Goal: Task Accomplishment & Management: Use online tool/utility

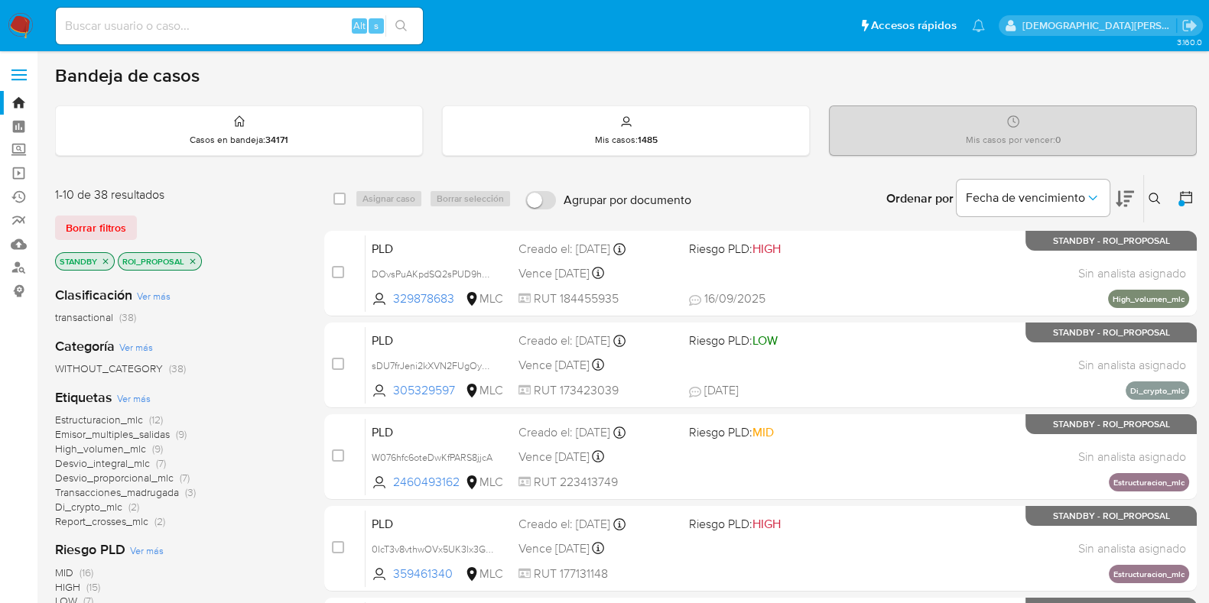
click at [193, 258] on icon "close-filter" at bounding box center [192, 260] width 5 height 5
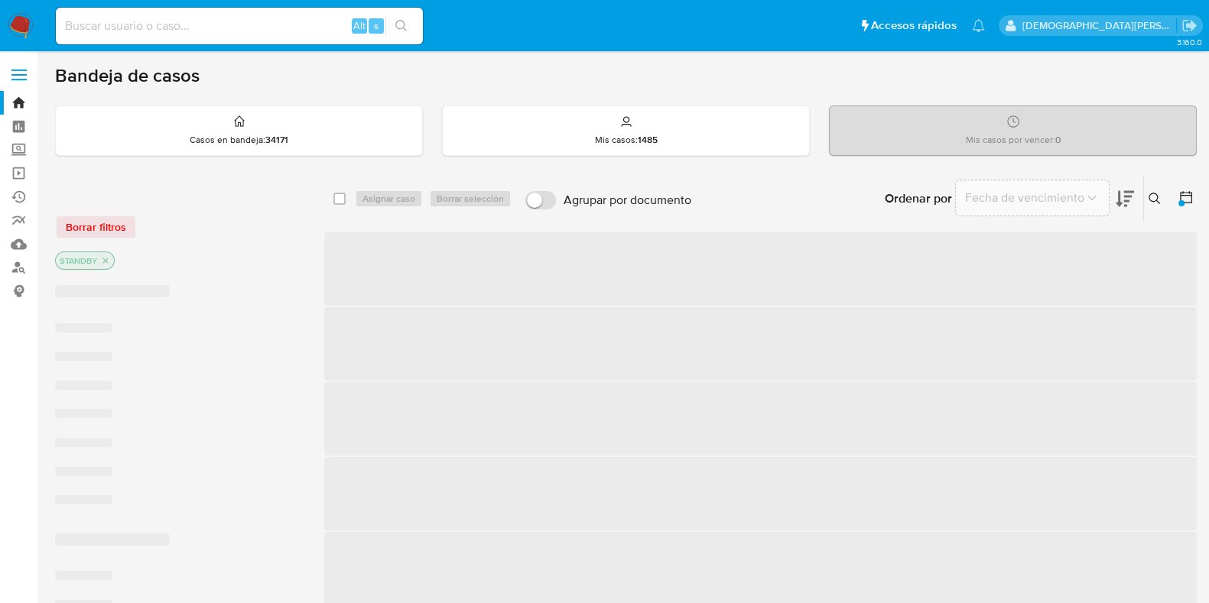
click at [106, 258] on icon "close-filter" at bounding box center [105, 260] width 9 height 9
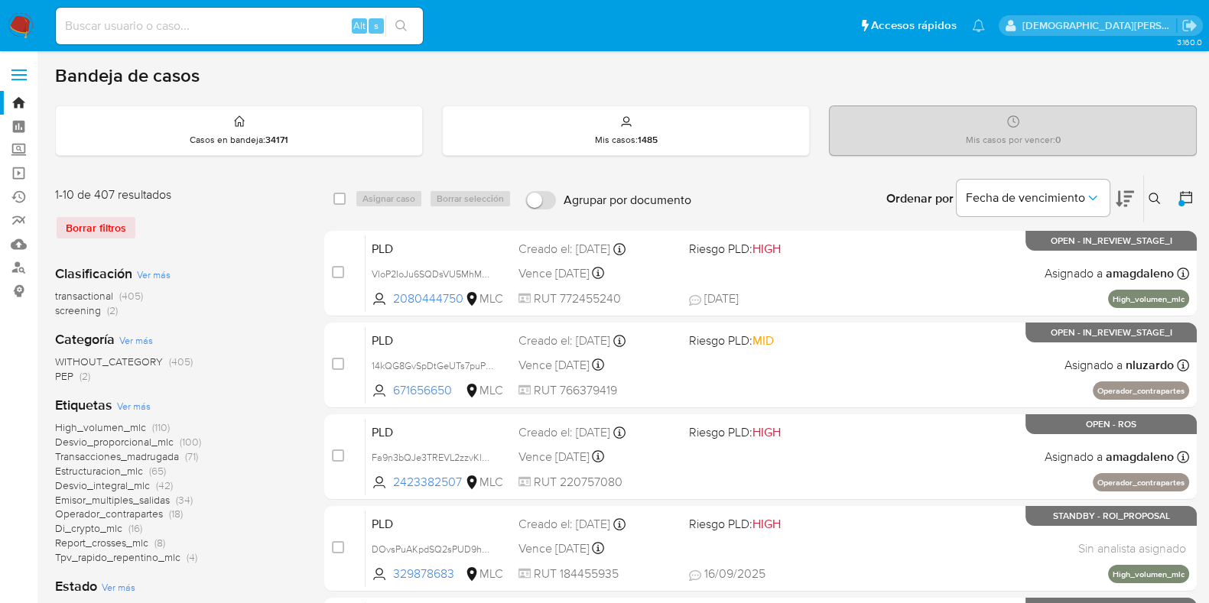
click at [1183, 194] on icon at bounding box center [1186, 197] width 12 height 12
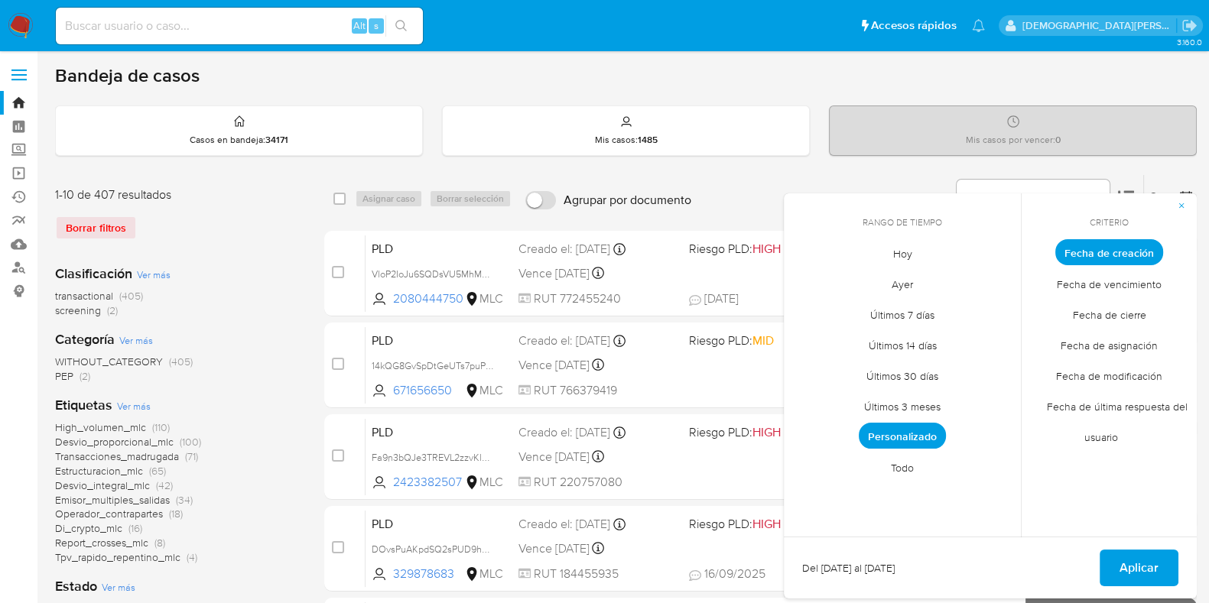
click at [1101, 306] on span "Fecha de cierre" at bounding box center [1108, 314] width 105 height 31
click at [898, 438] on span "Personalizado" at bounding box center [901, 436] width 87 height 26
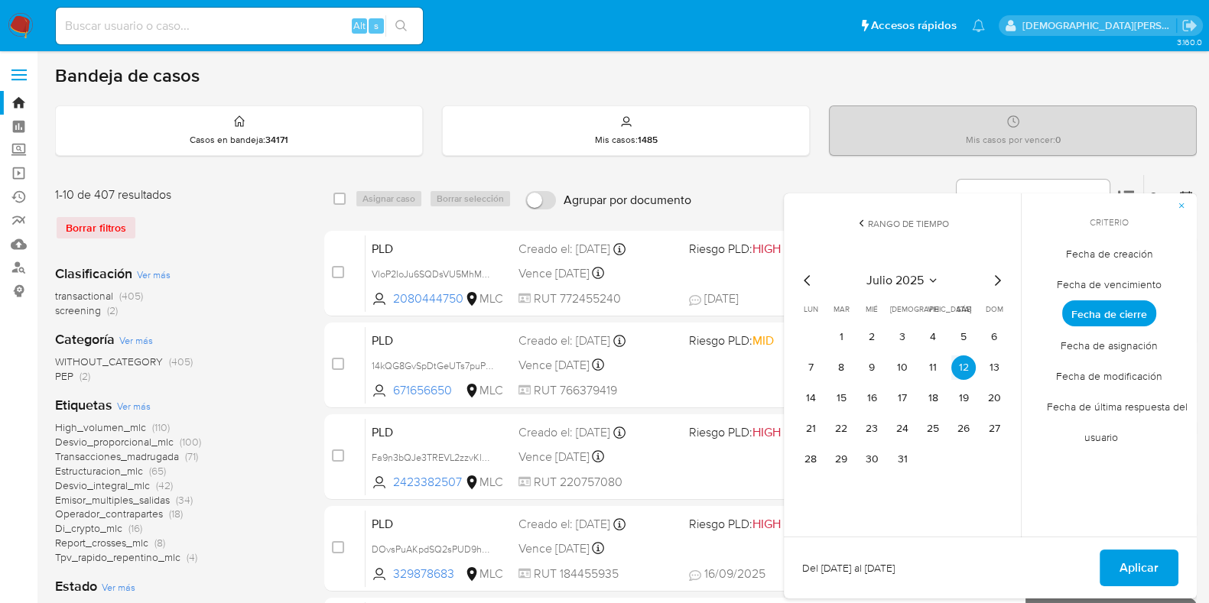
click at [1001, 278] on icon "Mes siguiente" at bounding box center [997, 280] width 18 height 18
click at [941, 338] on button "1" at bounding box center [932, 337] width 24 height 24
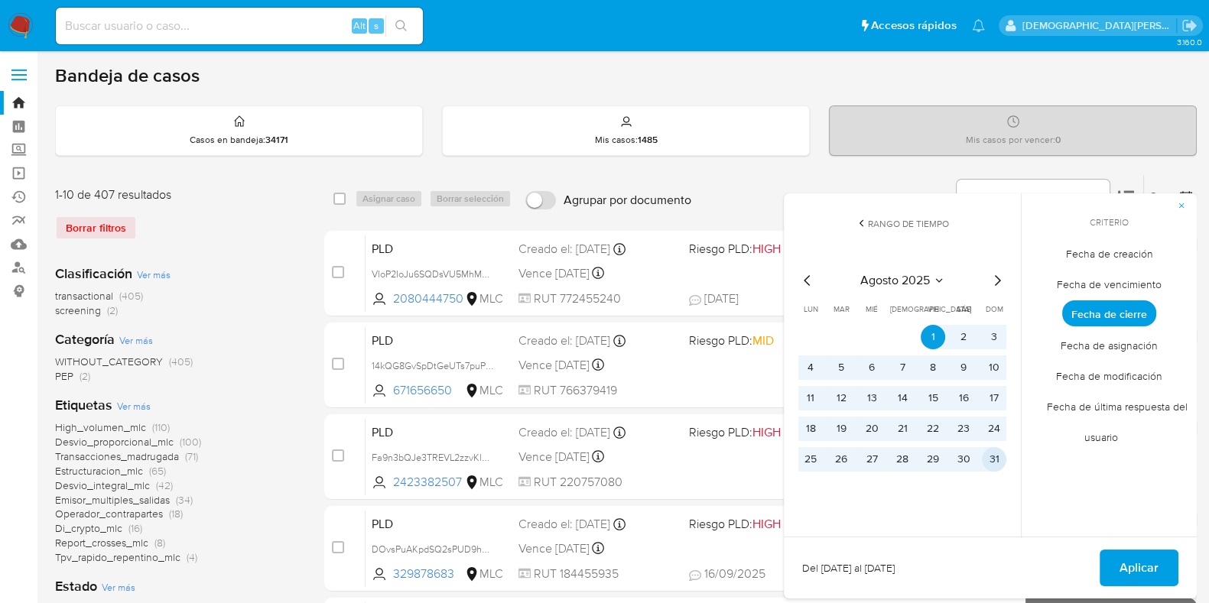
click at [992, 459] on button "31" at bounding box center [994, 459] width 24 height 24
click at [1147, 570] on span "Aplicar" at bounding box center [1138, 568] width 39 height 34
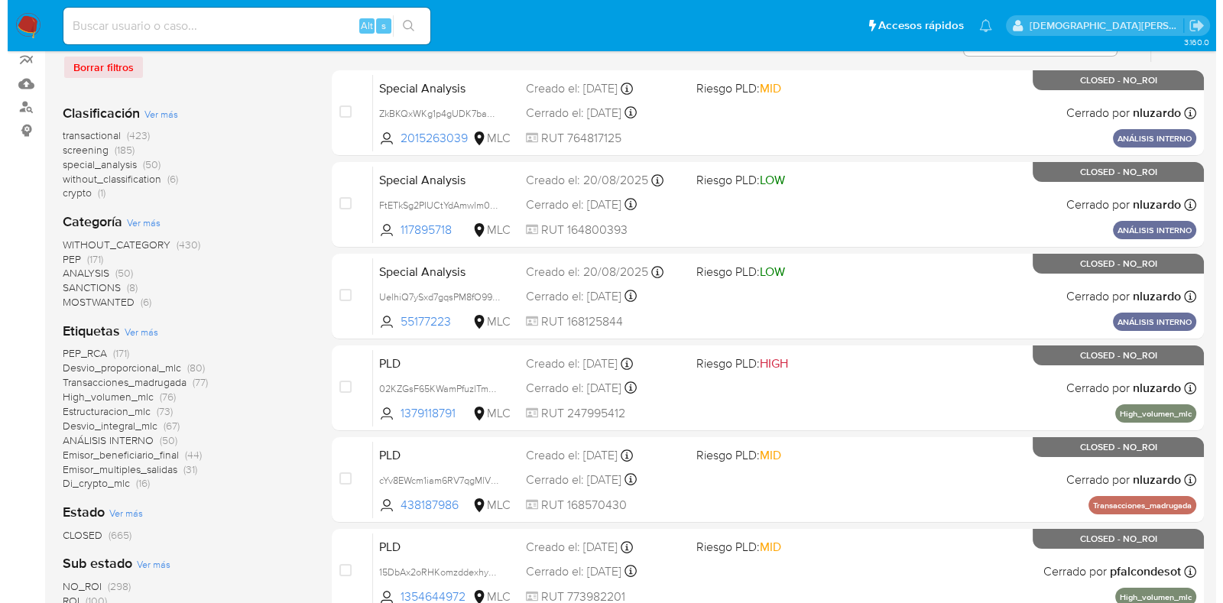
scroll to position [190, 0]
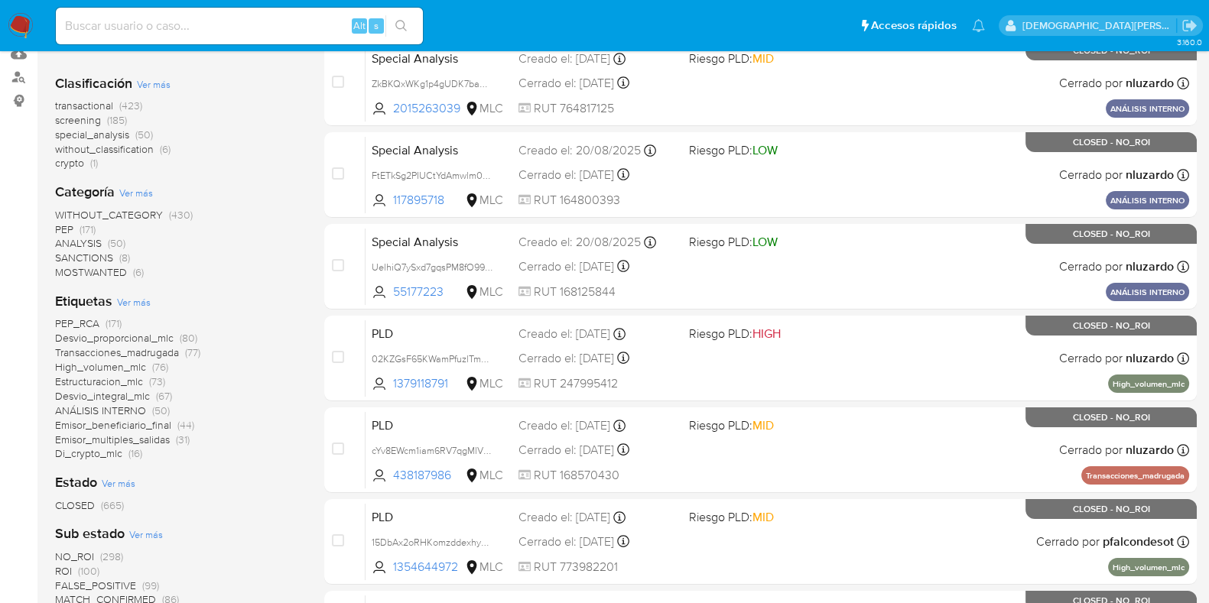
click at [153, 82] on span "Ver más" at bounding box center [154, 84] width 34 height 14
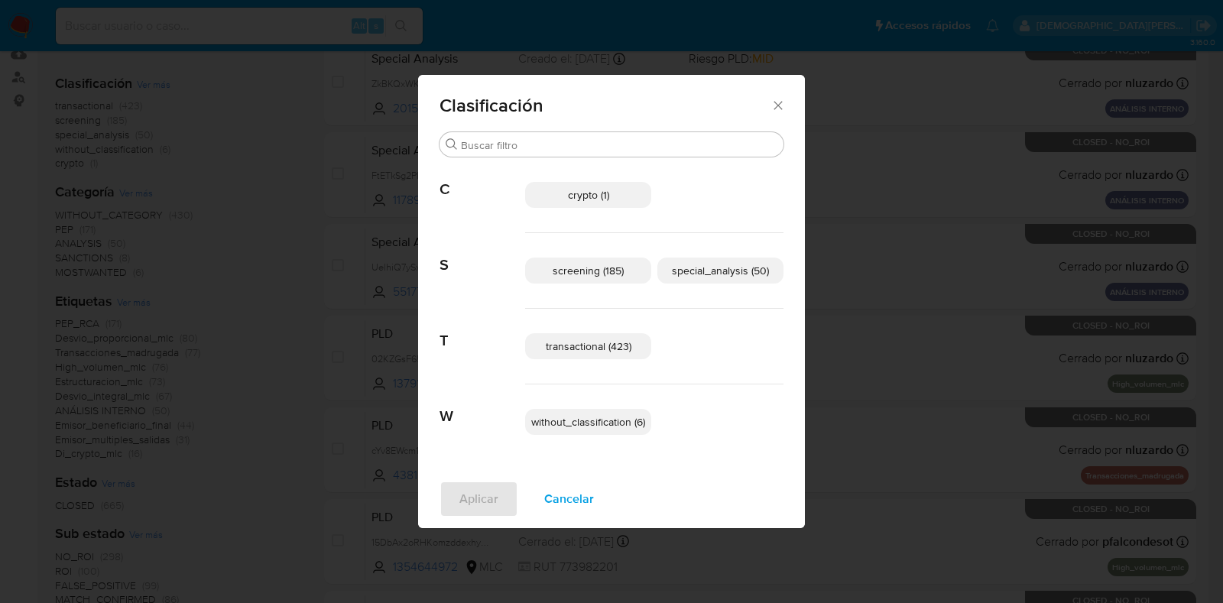
click at [608, 348] on span "transactional (423)" at bounding box center [589, 346] width 86 height 15
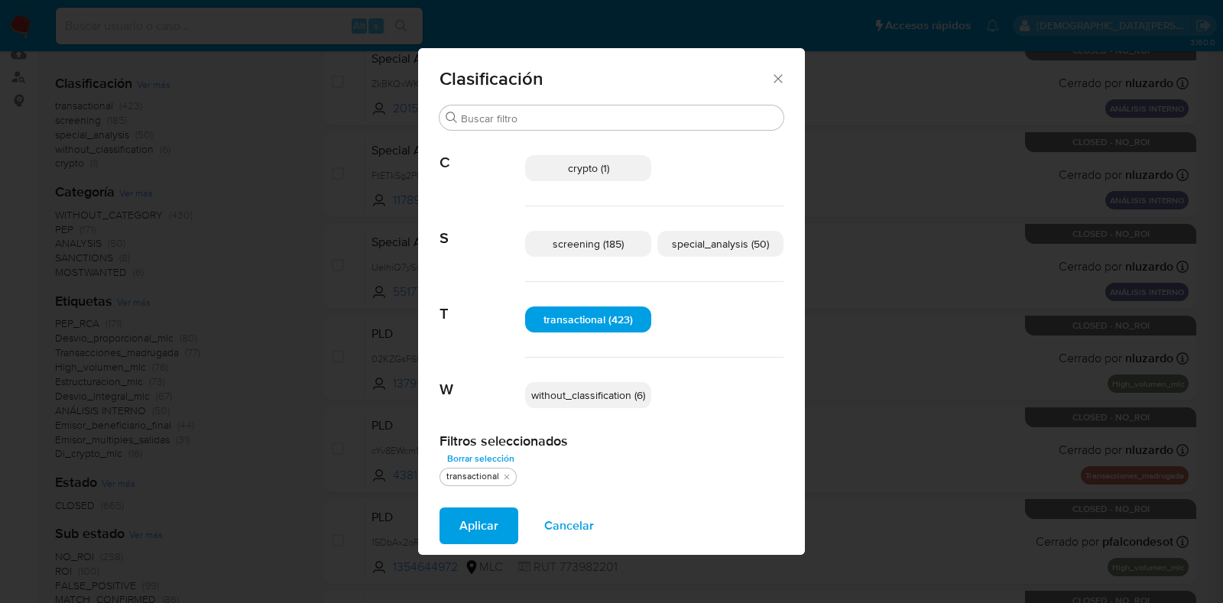
click at [732, 242] on span "special_analysis (50)" at bounding box center [720, 243] width 97 height 15
click at [482, 523] on span "Aplicar" at bounding box center [478, 526] width 39 height 34
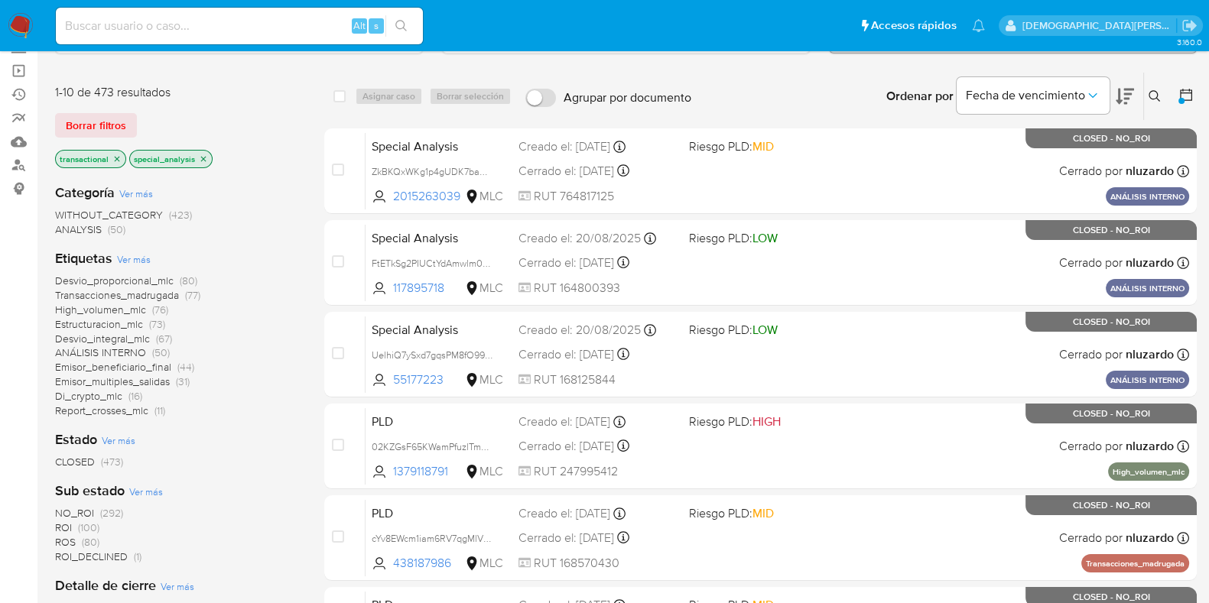
scroll to position [95, 0]
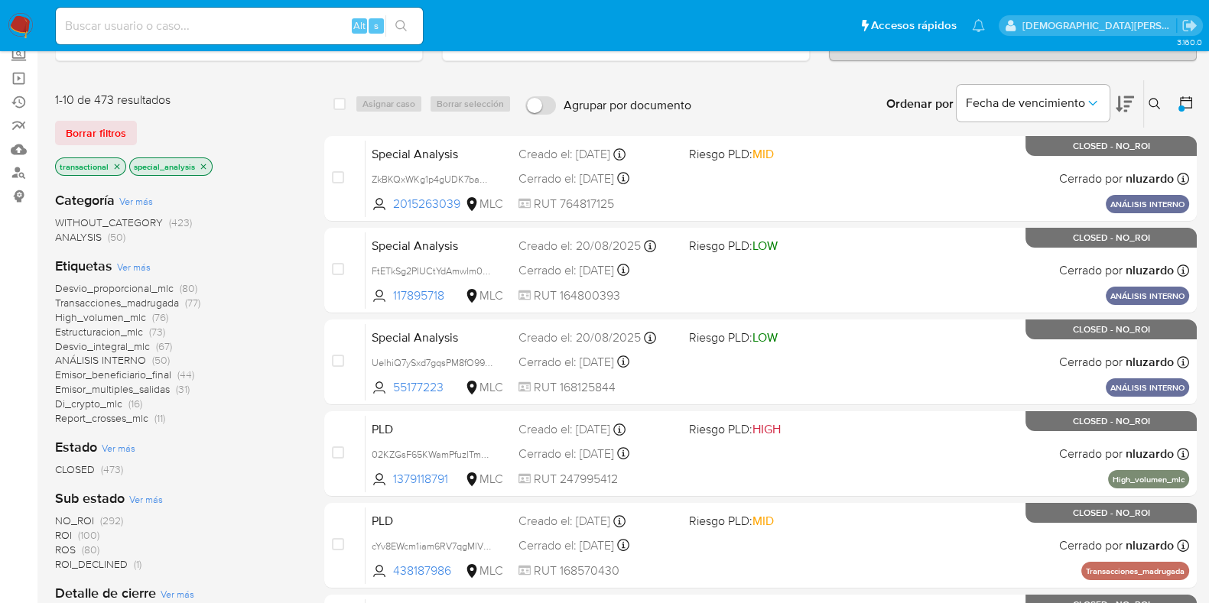
click at [199, 162] on icon "close-filter" at bounding box center [203, 166] width 9 height 9
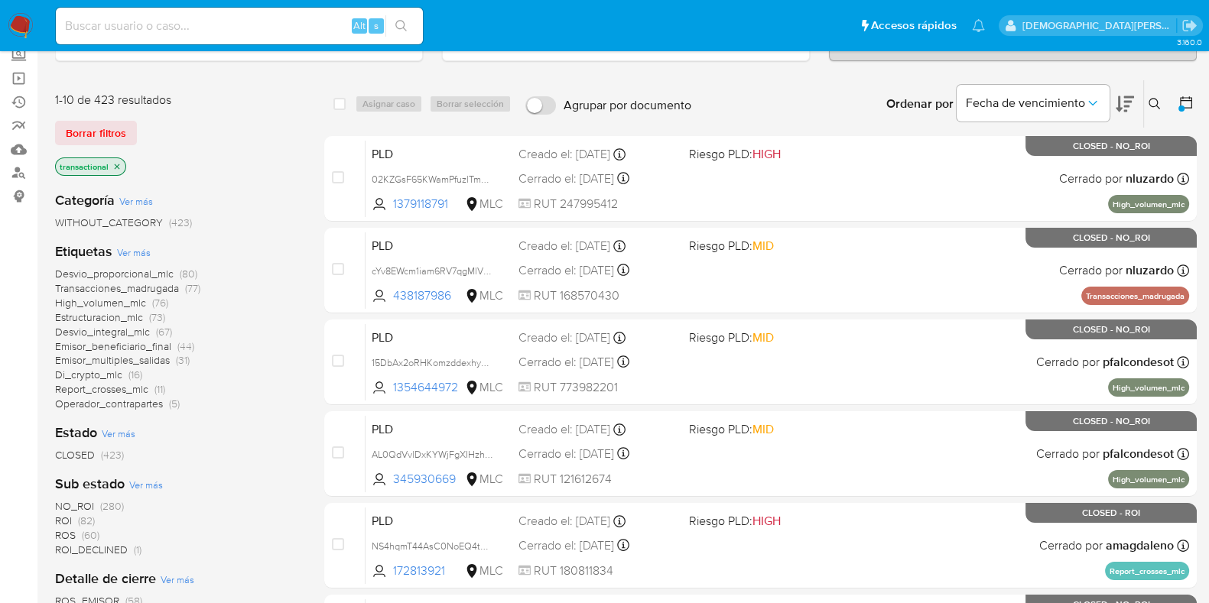
click at [112, 162] on icon "close-filter" at bounding box center [116, 166] width 9 height 9
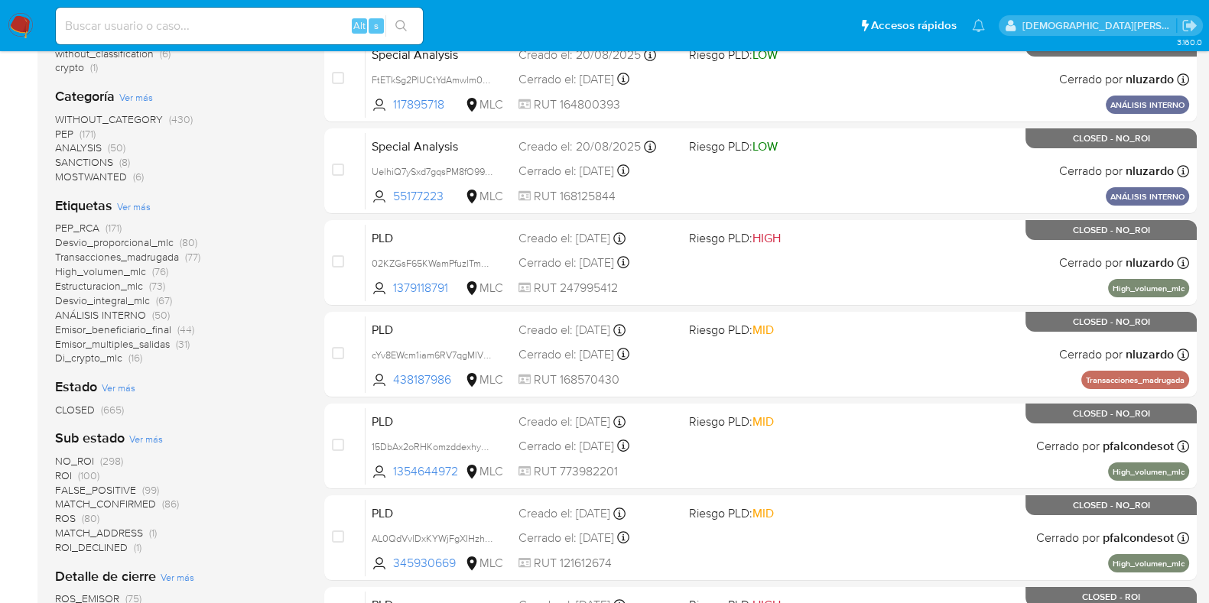
scroll to position [287, 0]
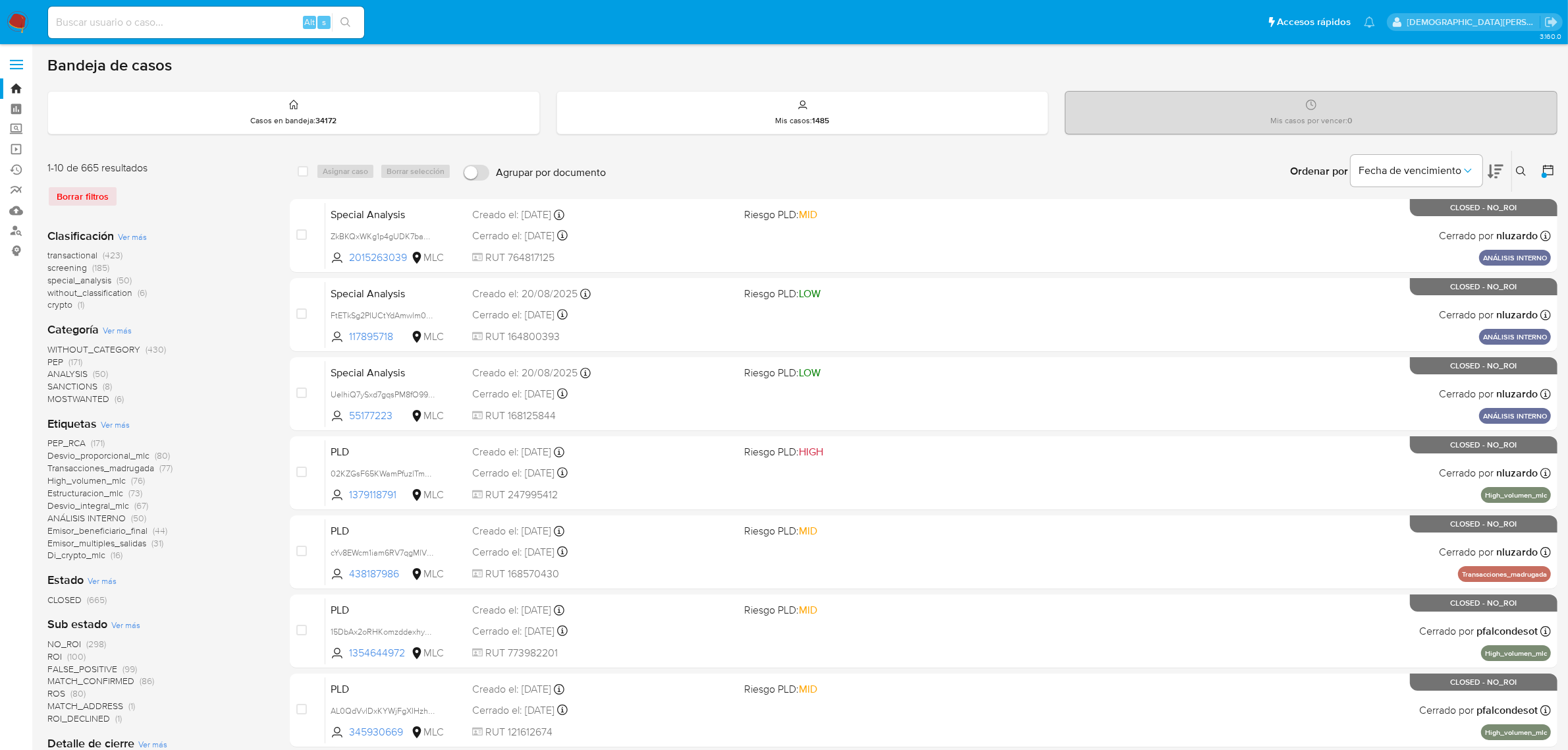
click at [1551, 178] on button at bounding box center [1550, 172] width 16 height 16
click at [1549, 175] on icon at bounding box center [1548, 170] width 13 height 13
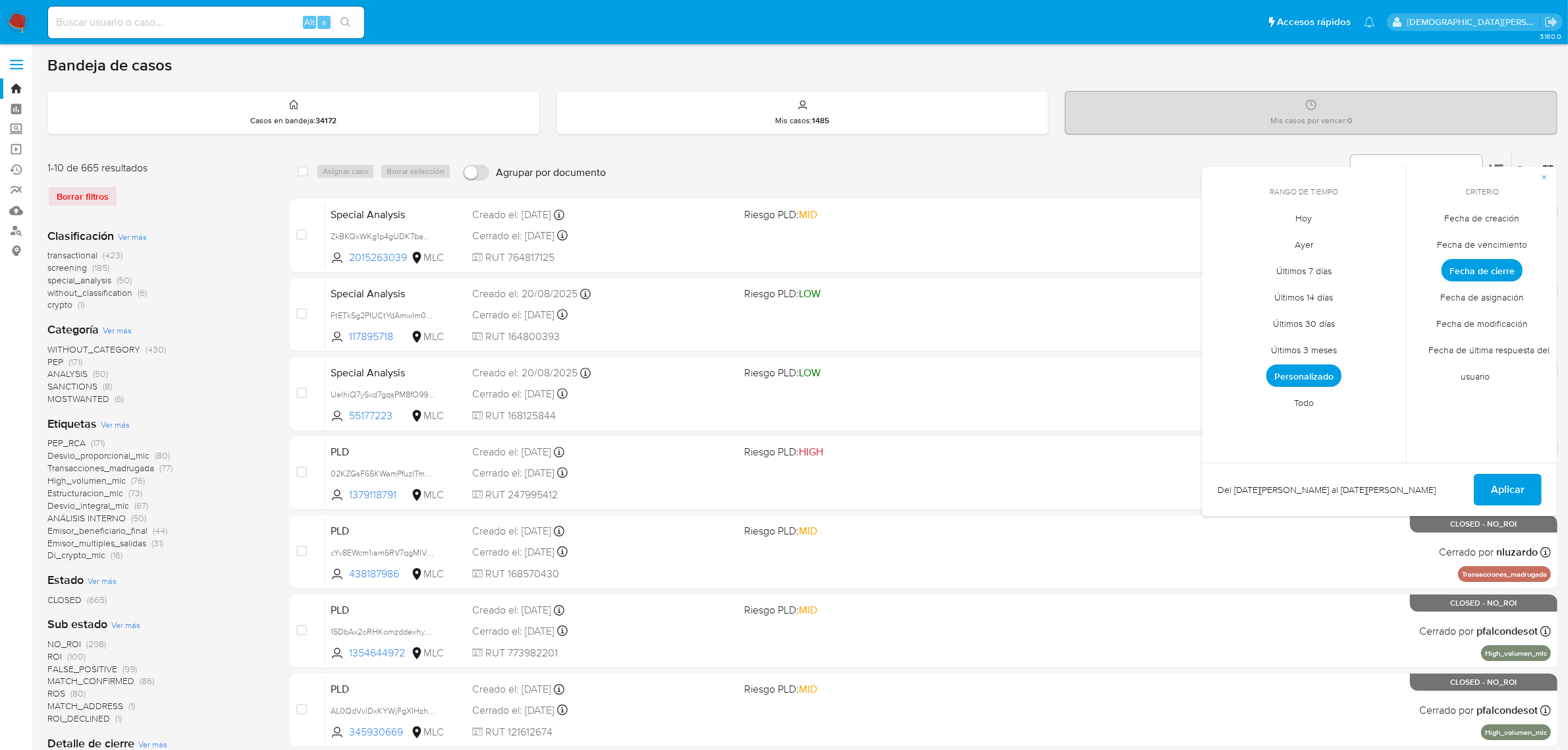
click at [1489, 217] on span "Fecha de creación" at bounding box center [1482, 218] width 103 height 27
click at [1305, 376] on span "Personalizado" at bounding box center [1304, 376] width 75 height 22
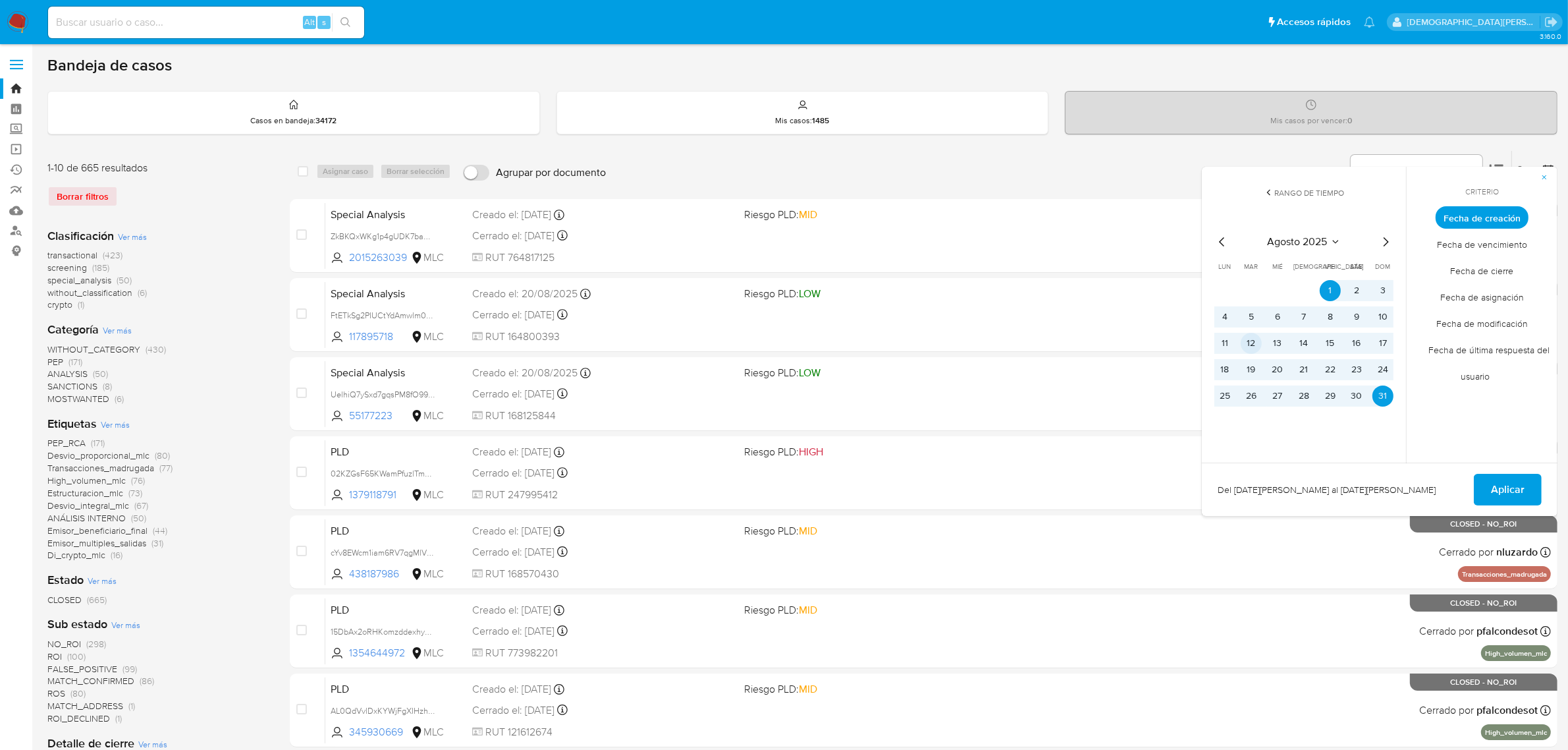
click at [1249, 341] on button "12" at bounding box center [1251, 343] width 21 height 21
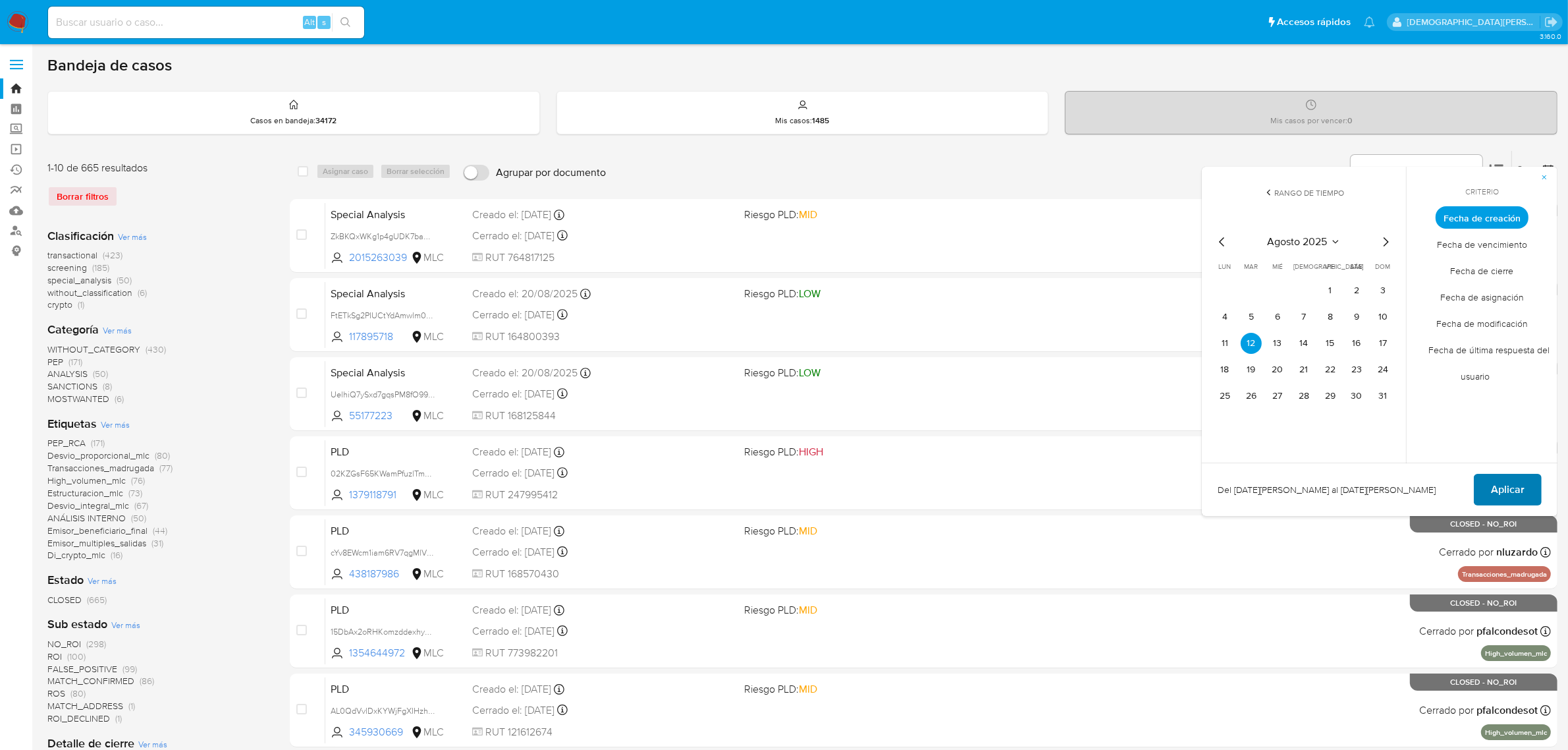
click at [1503, 483] on span "Aplicar" at bounding box center [1508, 490] width 34 height 29
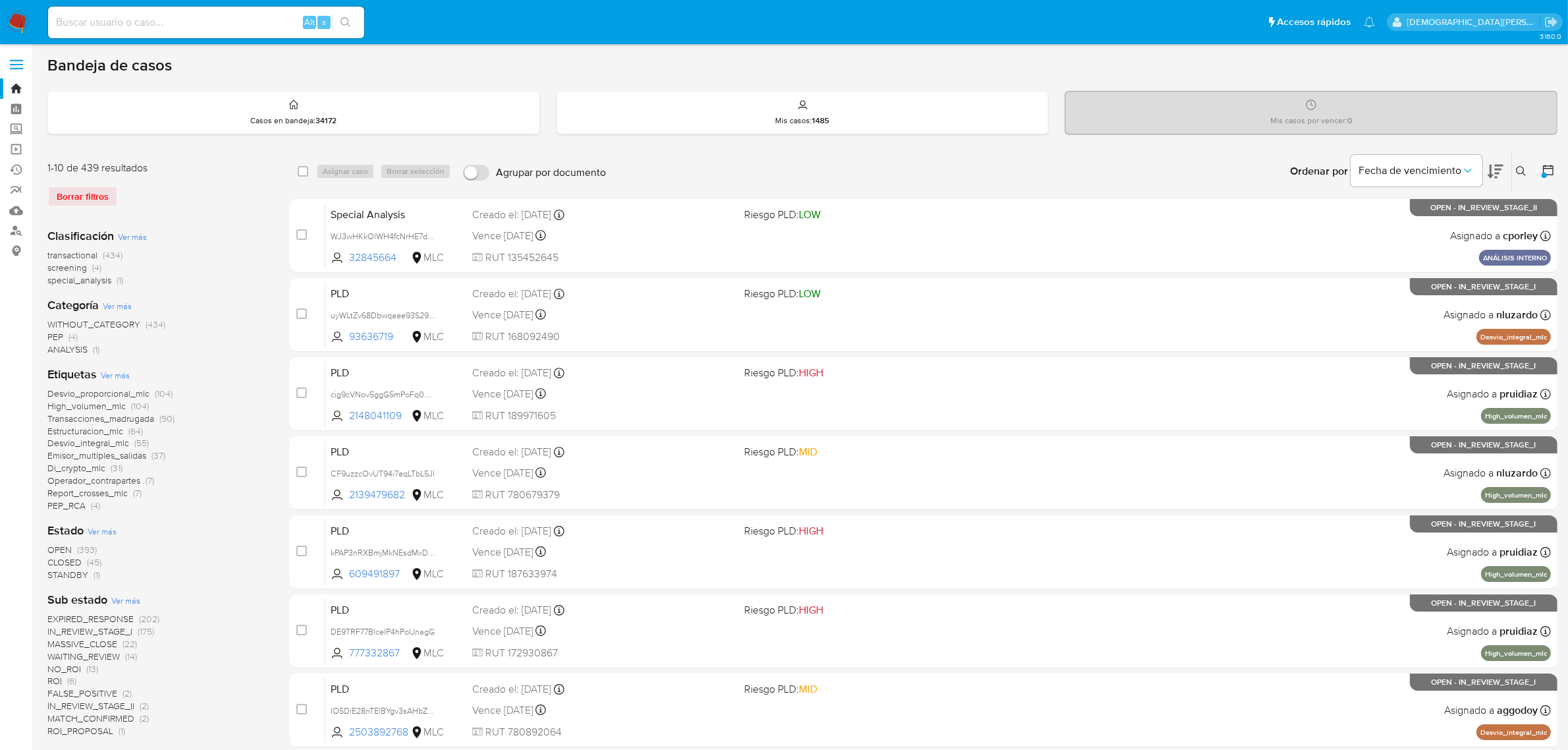
click at [1553, 166] on icon at bounding box center [1548, 170] width 10 height 10
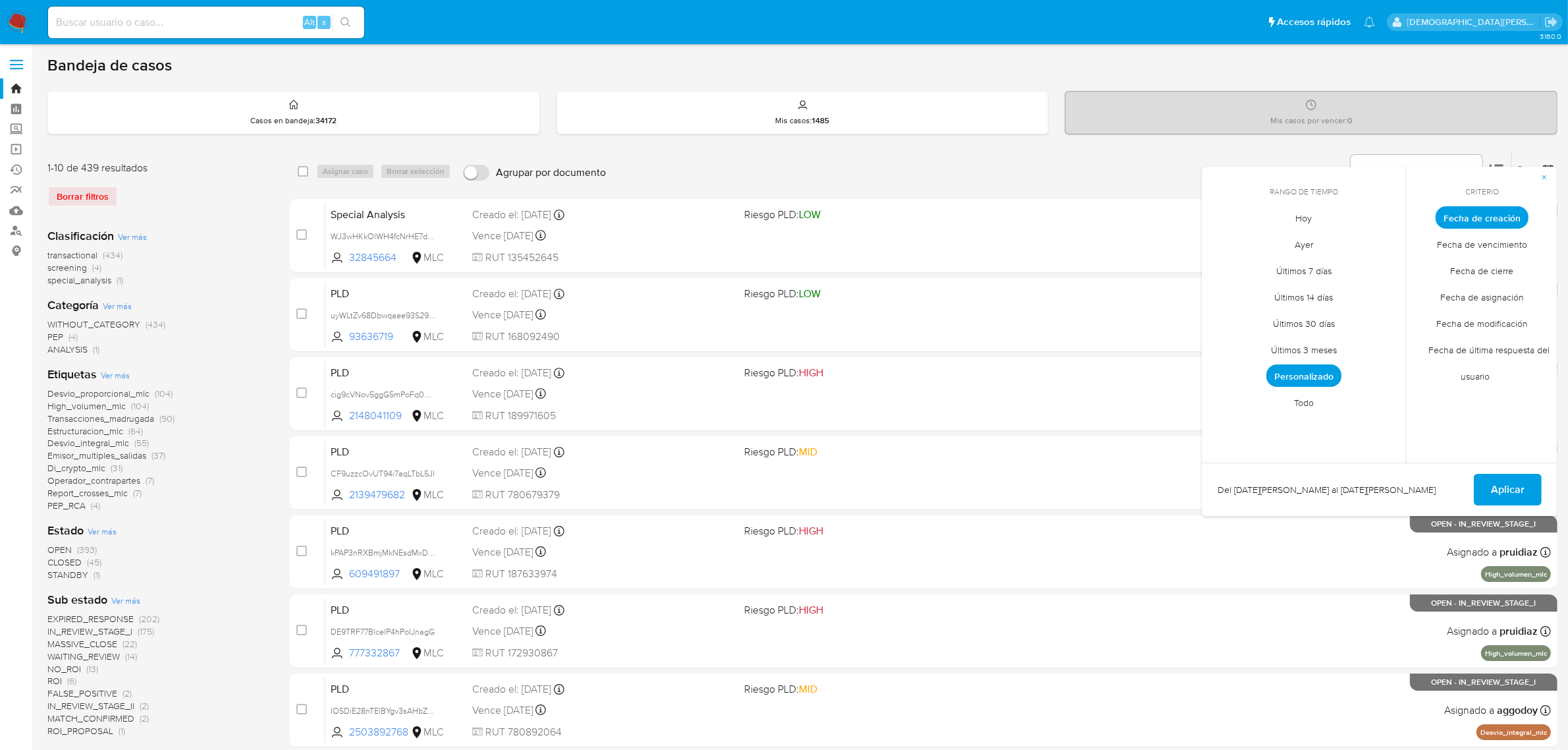
click at [1490, 271] on span "Fecha de cierre" at bounding box center [1482, 271] width 90 height 27
click at [1324, 383] on span "Personalizado" at bounding box center [1304, 376] width 75 height 22
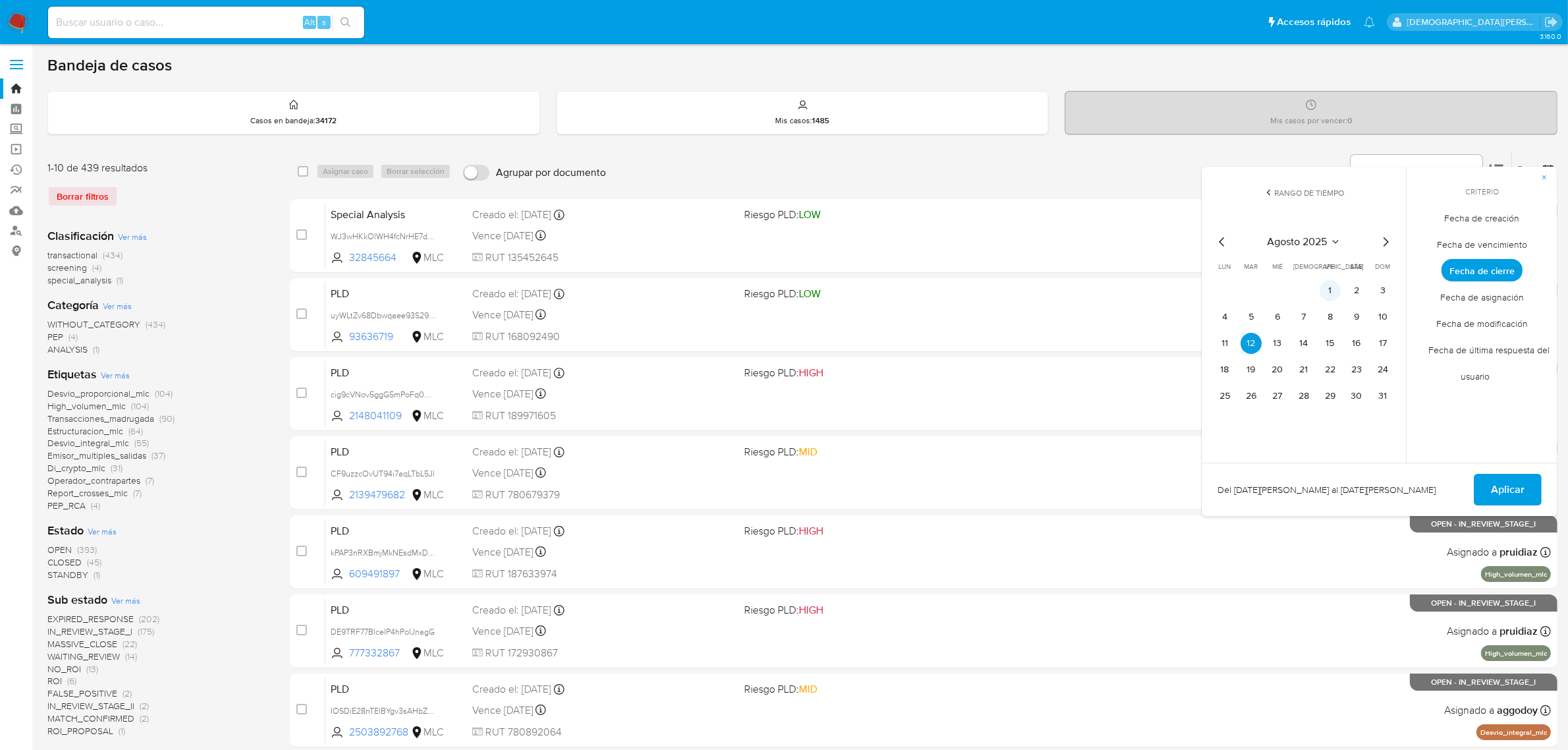
click at [1328, 289] on button "1" at bounding box center [1330, 291] width 21 height 21
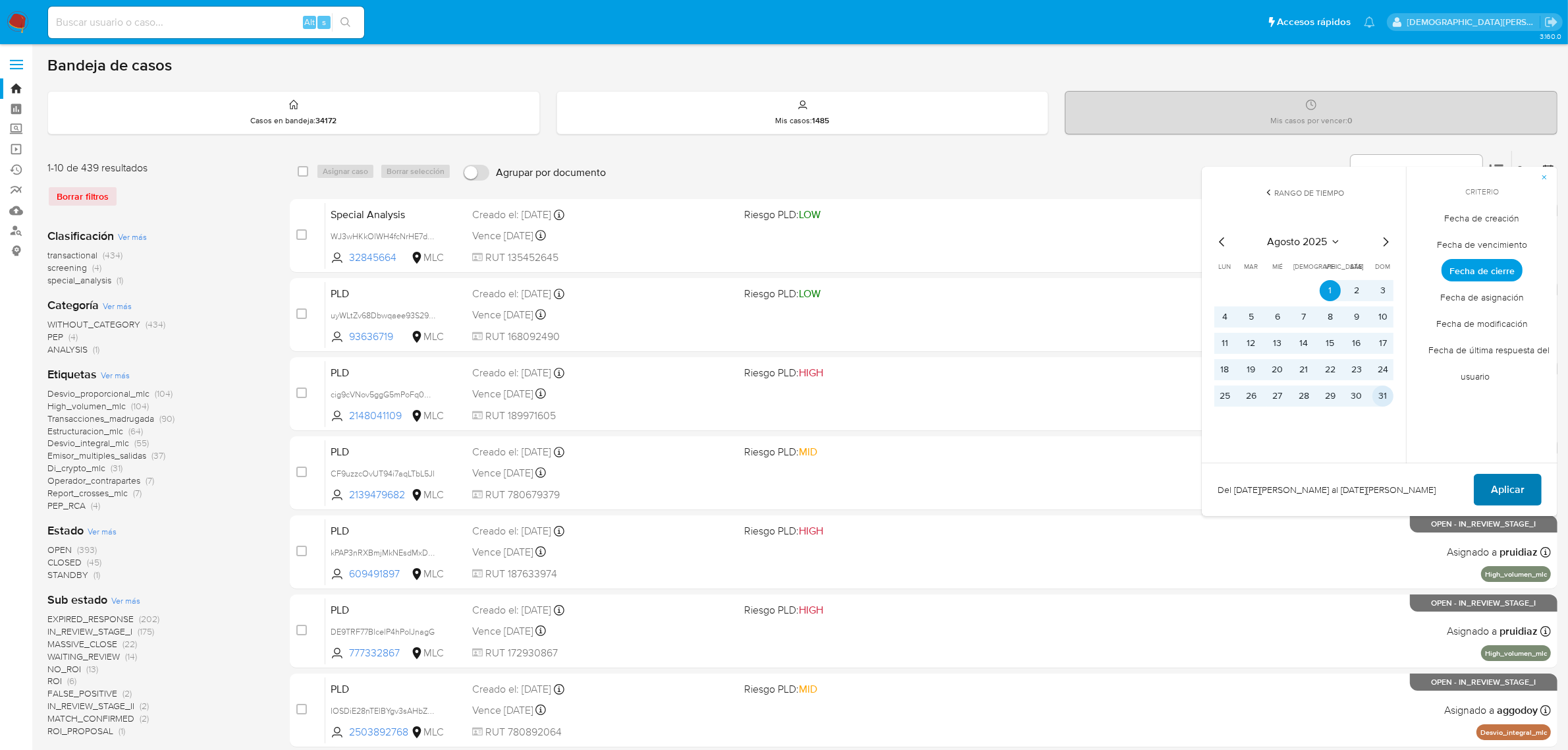
drag, startPoint x: 1383, startPoint y: 400, endPoint x: 1494, endPoint y: 479, distance: 136.2
click at [1384, 399] on button "31" at bounding box center [1383, 396] width 21 height 21
click at [1503, 488] on span "Aplicar" at bounding box center [1508, 490] width 34 height 29
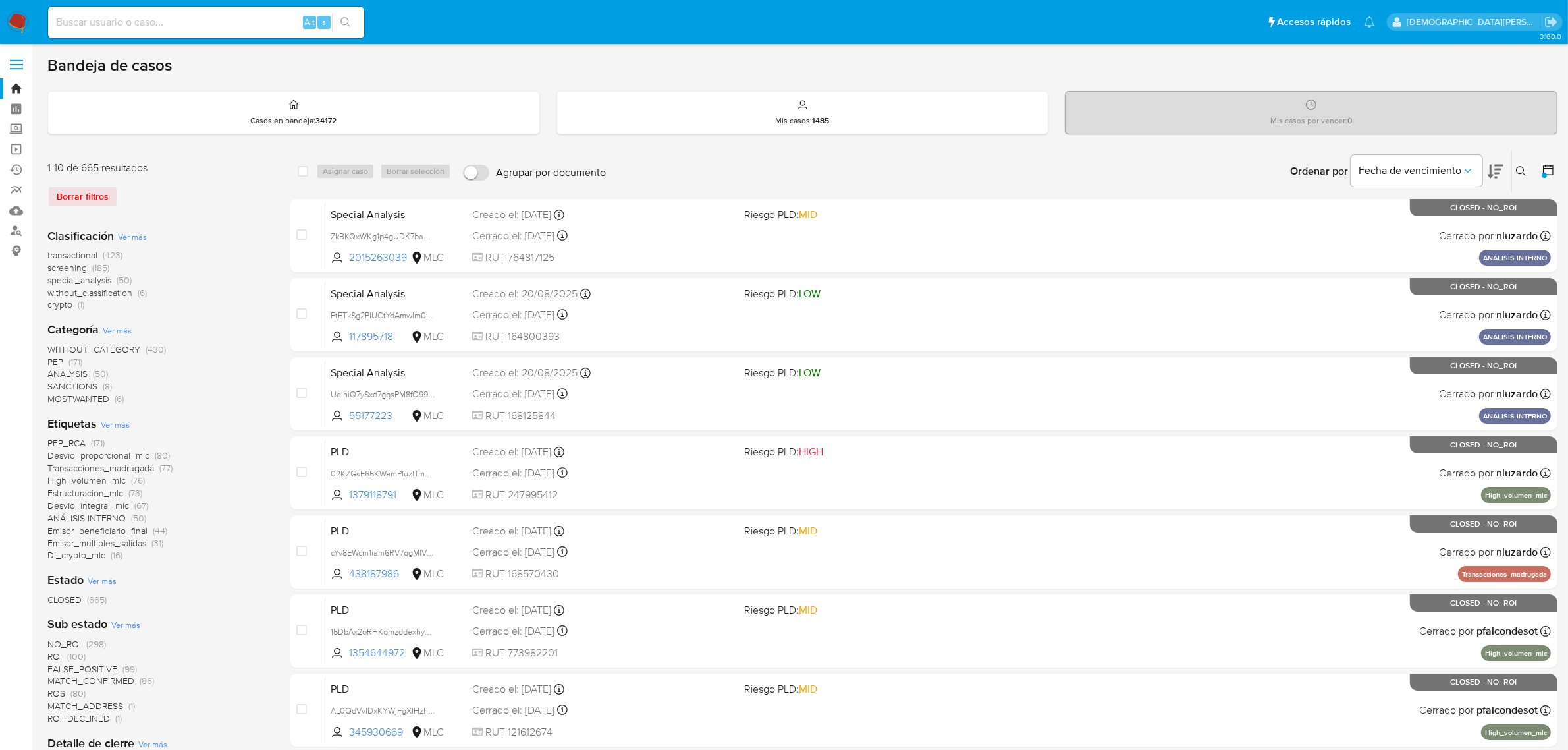
click at [1552, 175] on icon at bounding box center [1548, 170] width 13 height 13
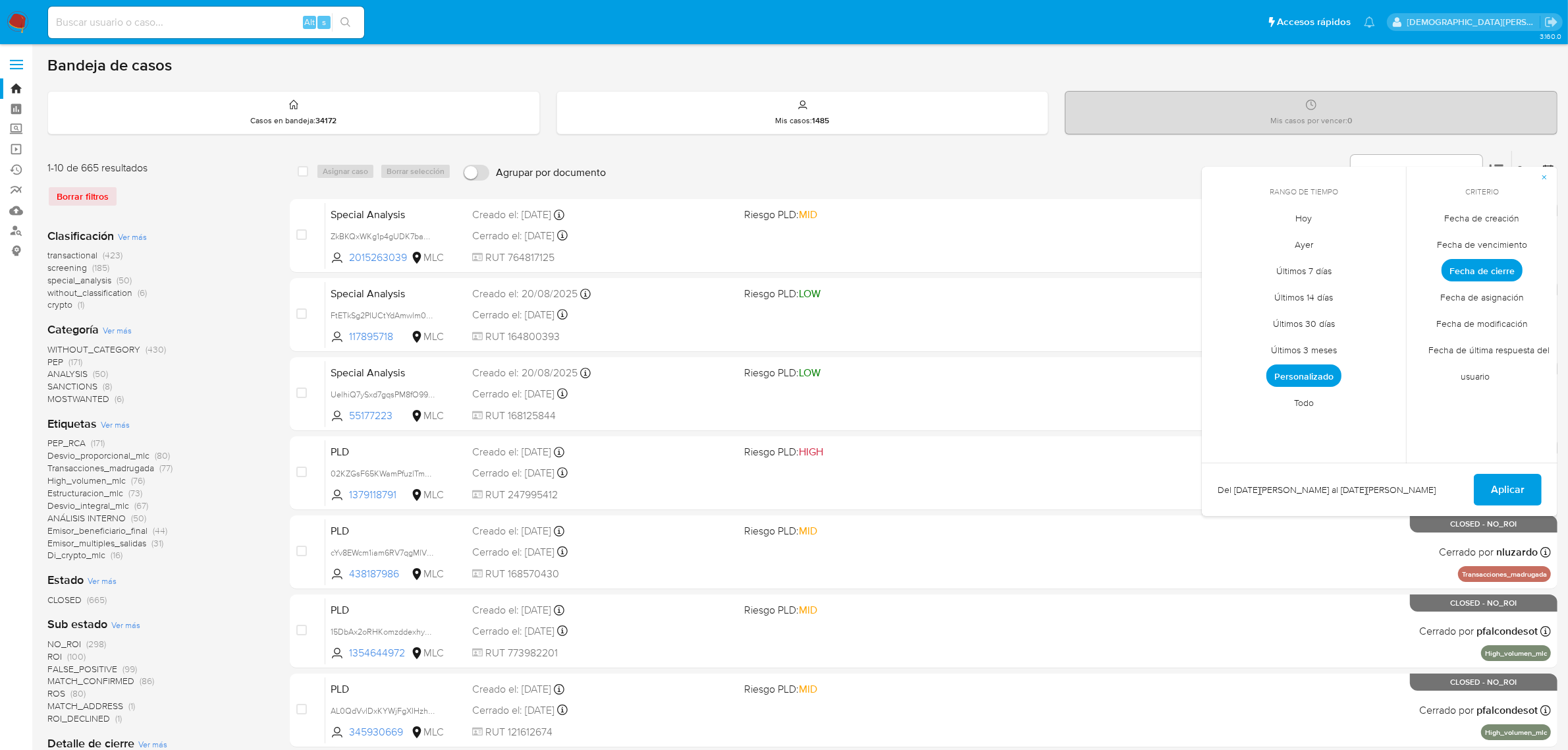
click at [1492, 218] on span "Fecha de creación" at bounding box center [1482, 218] width 103 height 27
click at [1288, 369] on span "Personalizado" at bounding box center [1304, 376] width 75 height 22
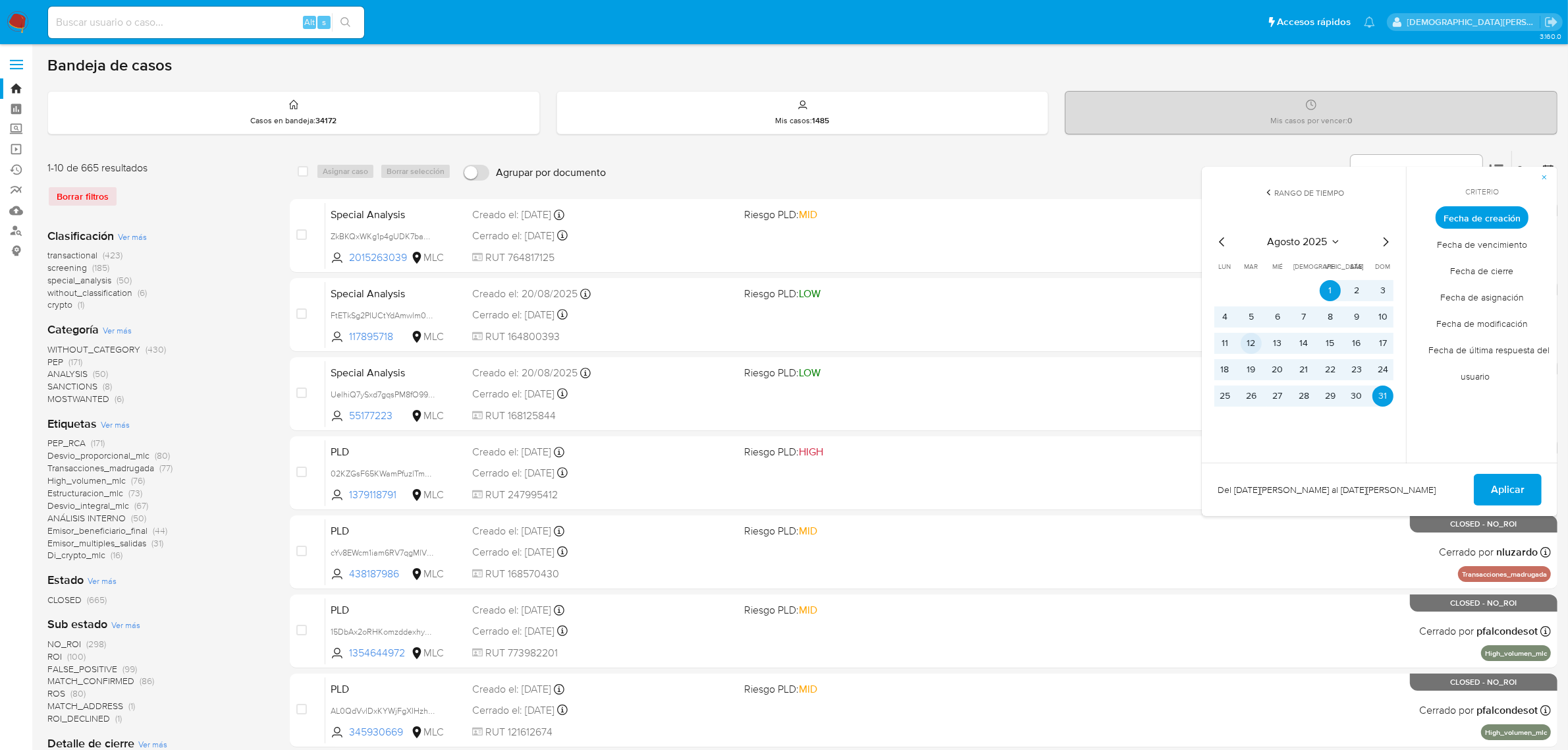
click at [1252, 346] on button "12" at bounding box center [1251, 343] width 21 height 21
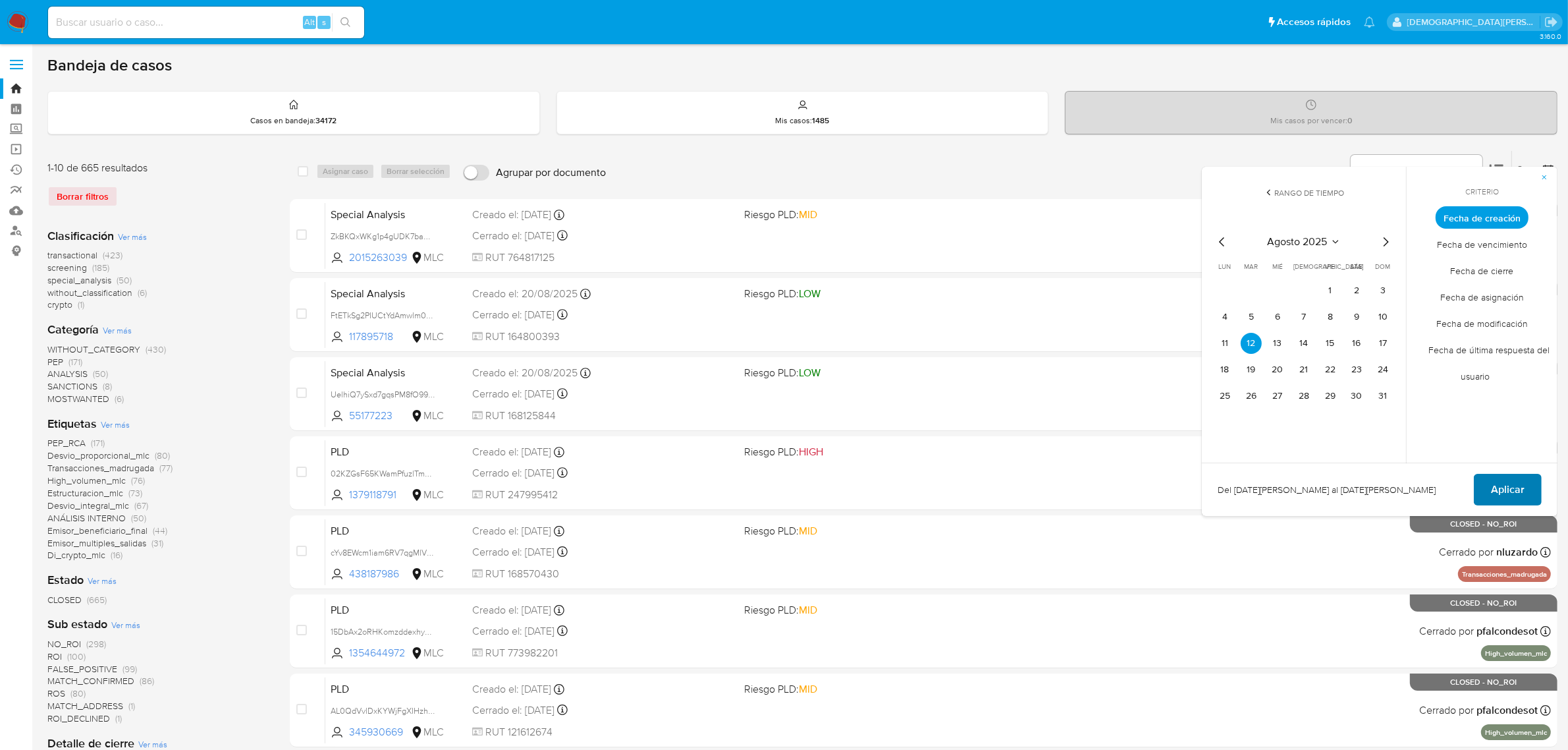
click at [1496, 488] on span "Aplicar" at bounding box center [1508, 490] width 34 height 29
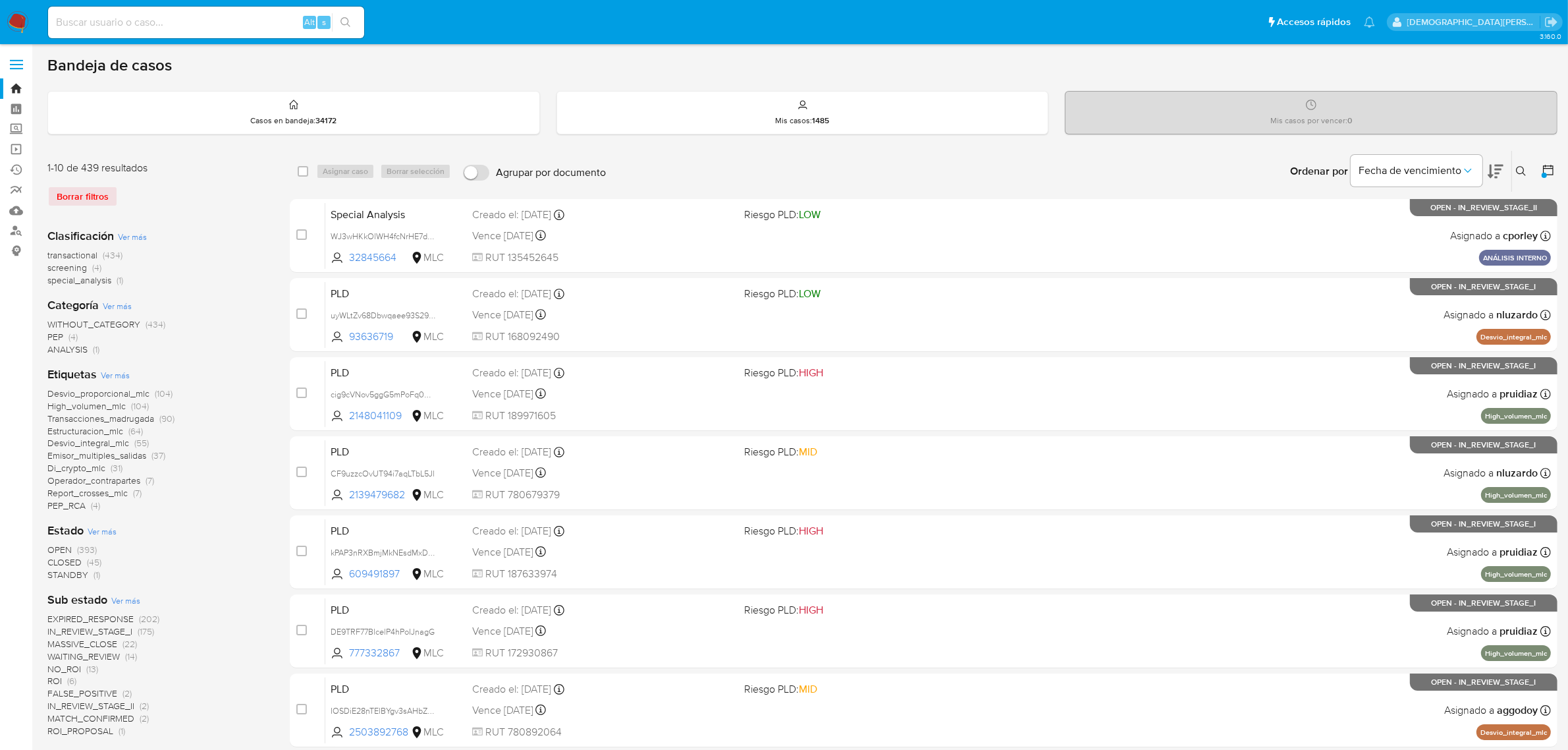
click at [1546, 172] on icon at bounding box center [1548, 170] width 13 height 13
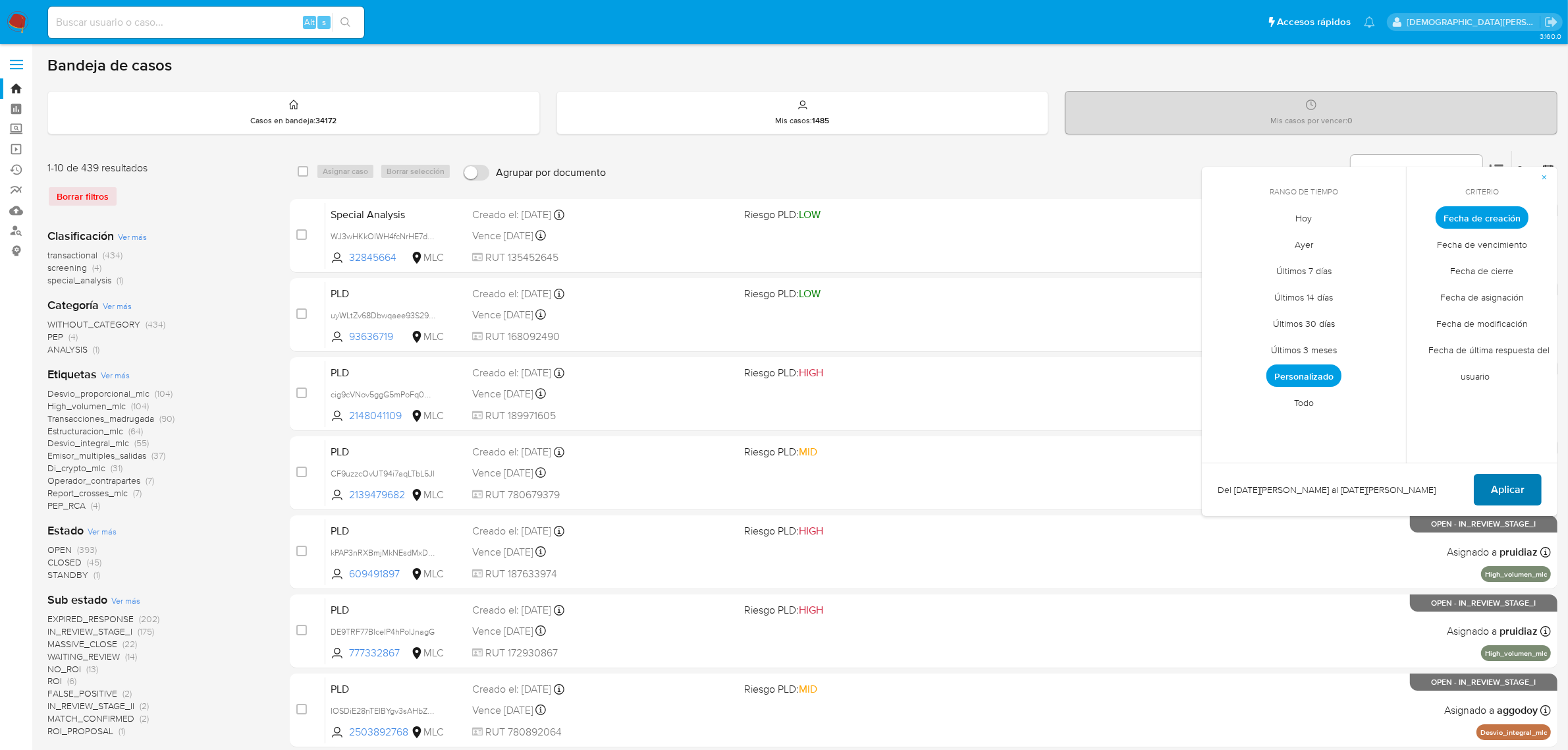
click at [1502, 491] on span "Aplicar" at bounding box center [1508, 490] width 34 height 29
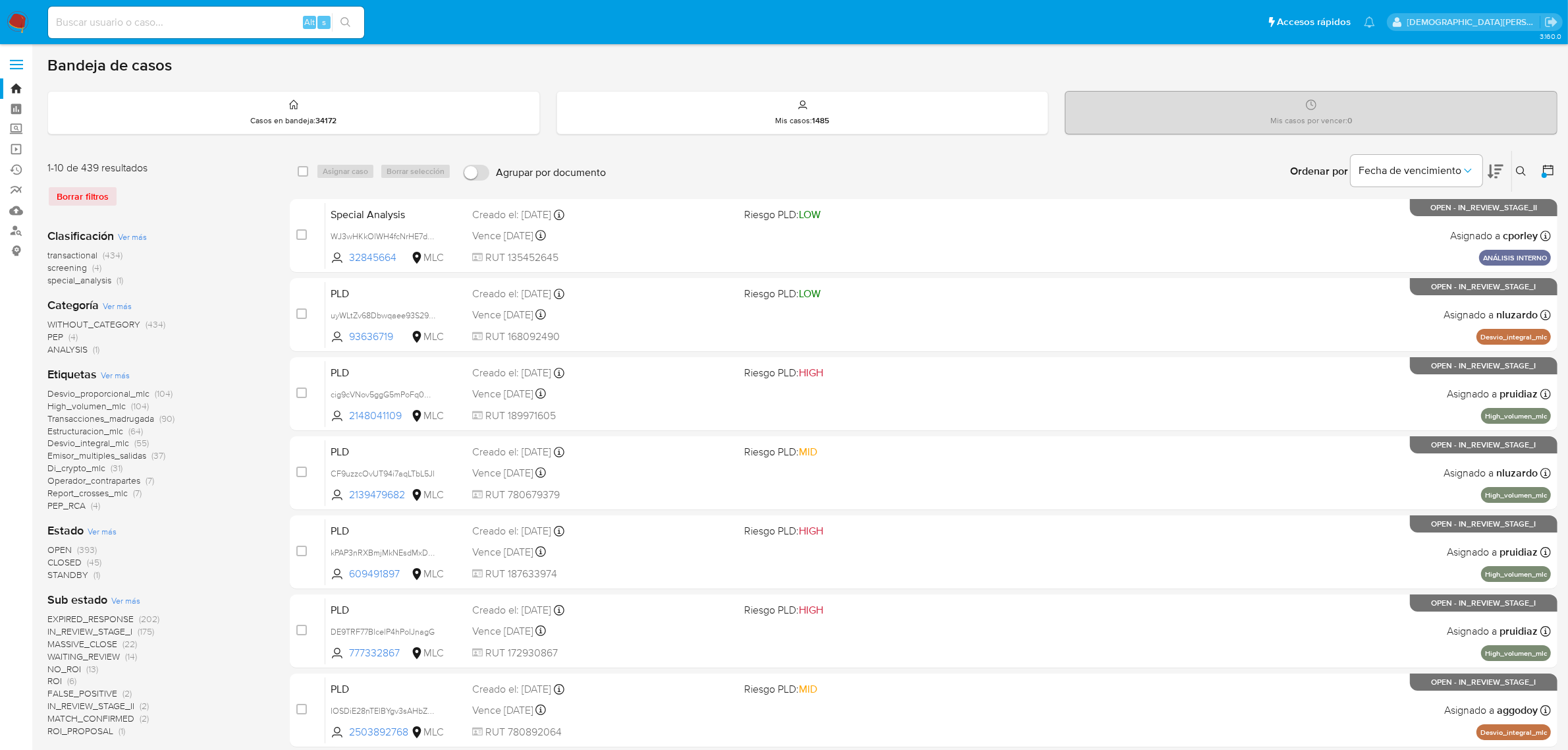
click at [1546, 169] on icon at bounding box center [1548, 170] width 13 height 13
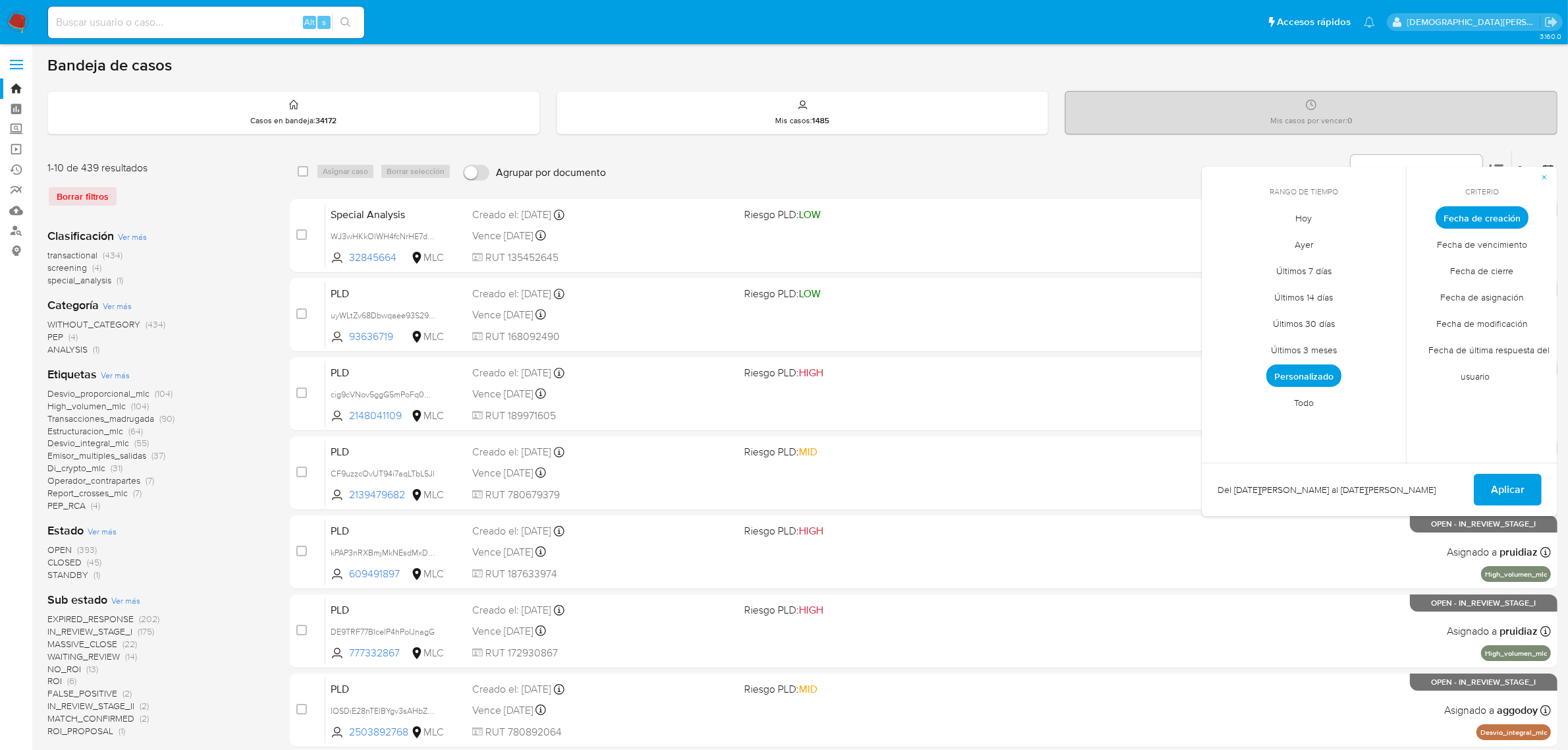
click at [1322, 377] on span "Personalizado" at bounding box center [1304, 376] width 75 height 22
click at [1328, 293] on button "1" at bounding box center [1330, 291] width 21 height 21
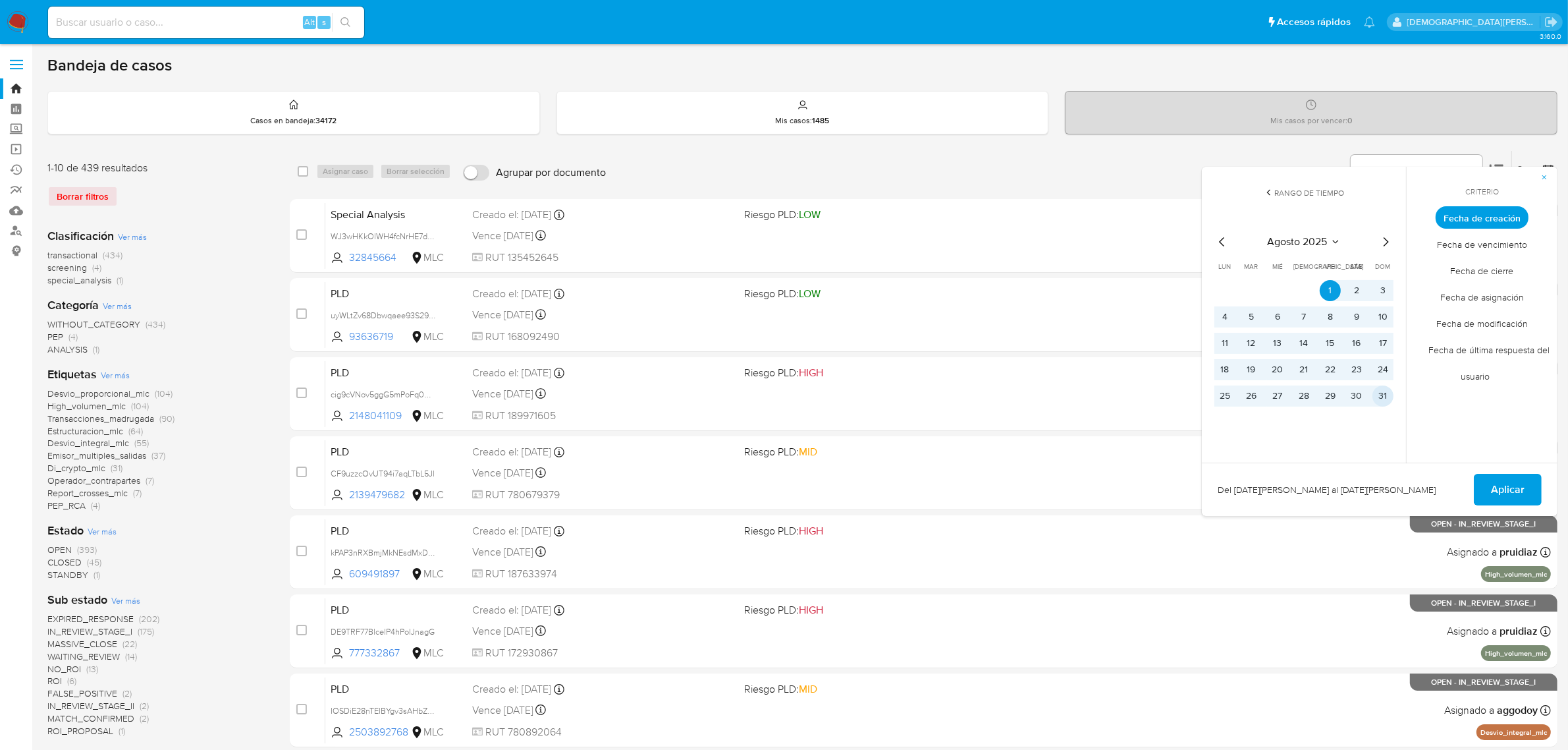
click at [1378, 392] on button "31" at bounding box center [1383, 396] width 21 height 21
click at [1484, 488] on button "Aplicar" at bounding box center [1508, 490] width 68 height 32
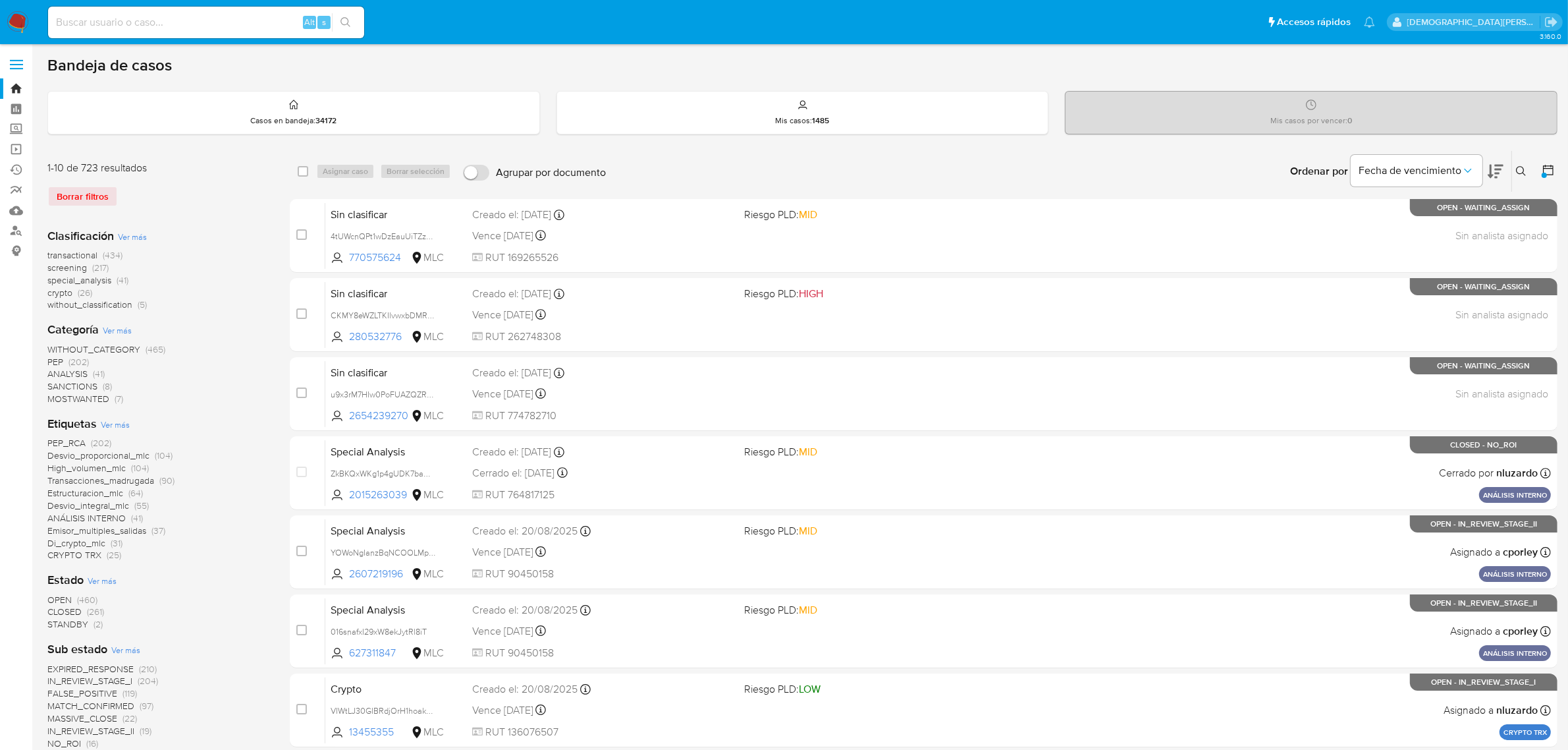
click at [1542, 166] on icon at bounding box center [1548, 170] width 13 height 13
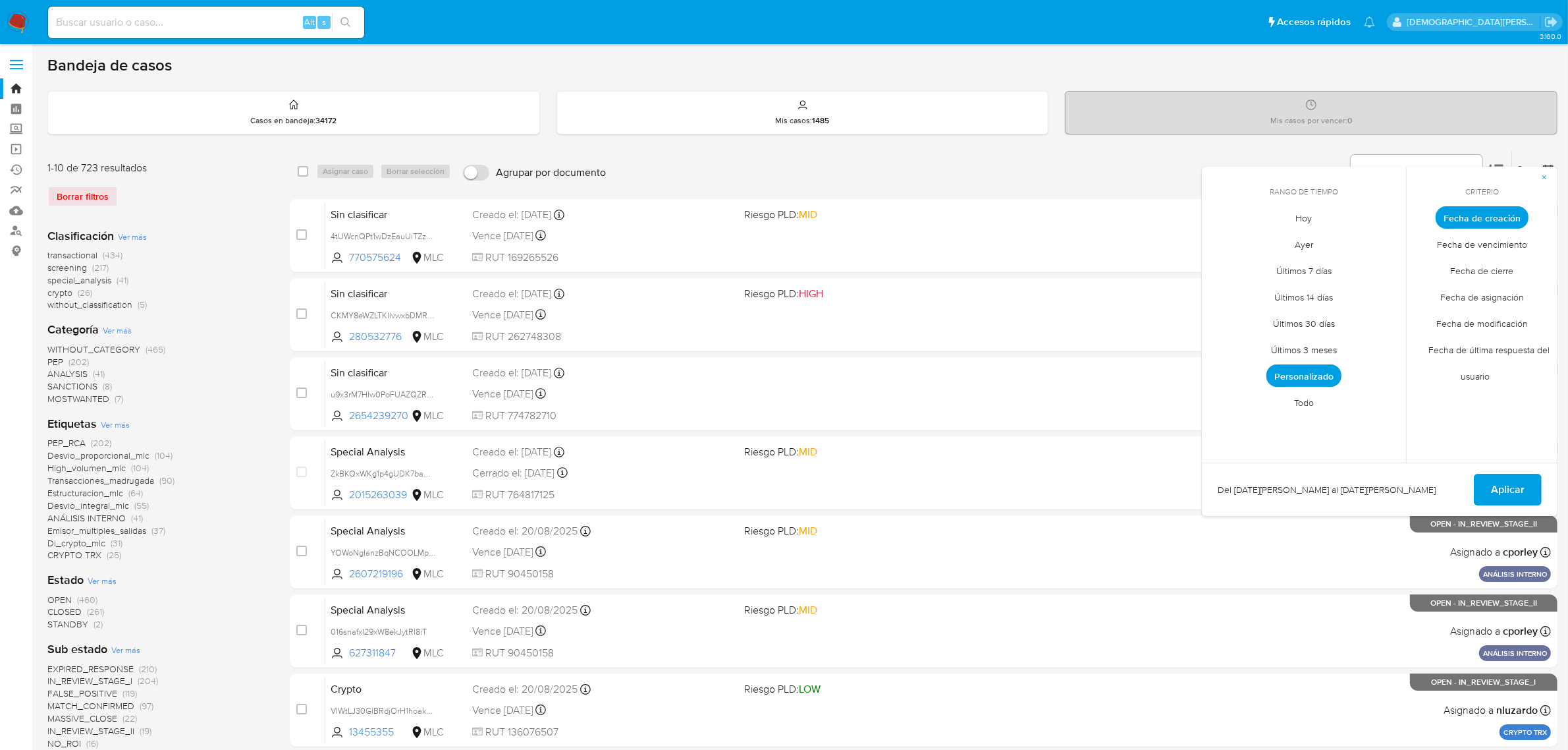
click at [1299, 370] on span "Personalizado" at bounding box center [1304, 376] width 75 height 22
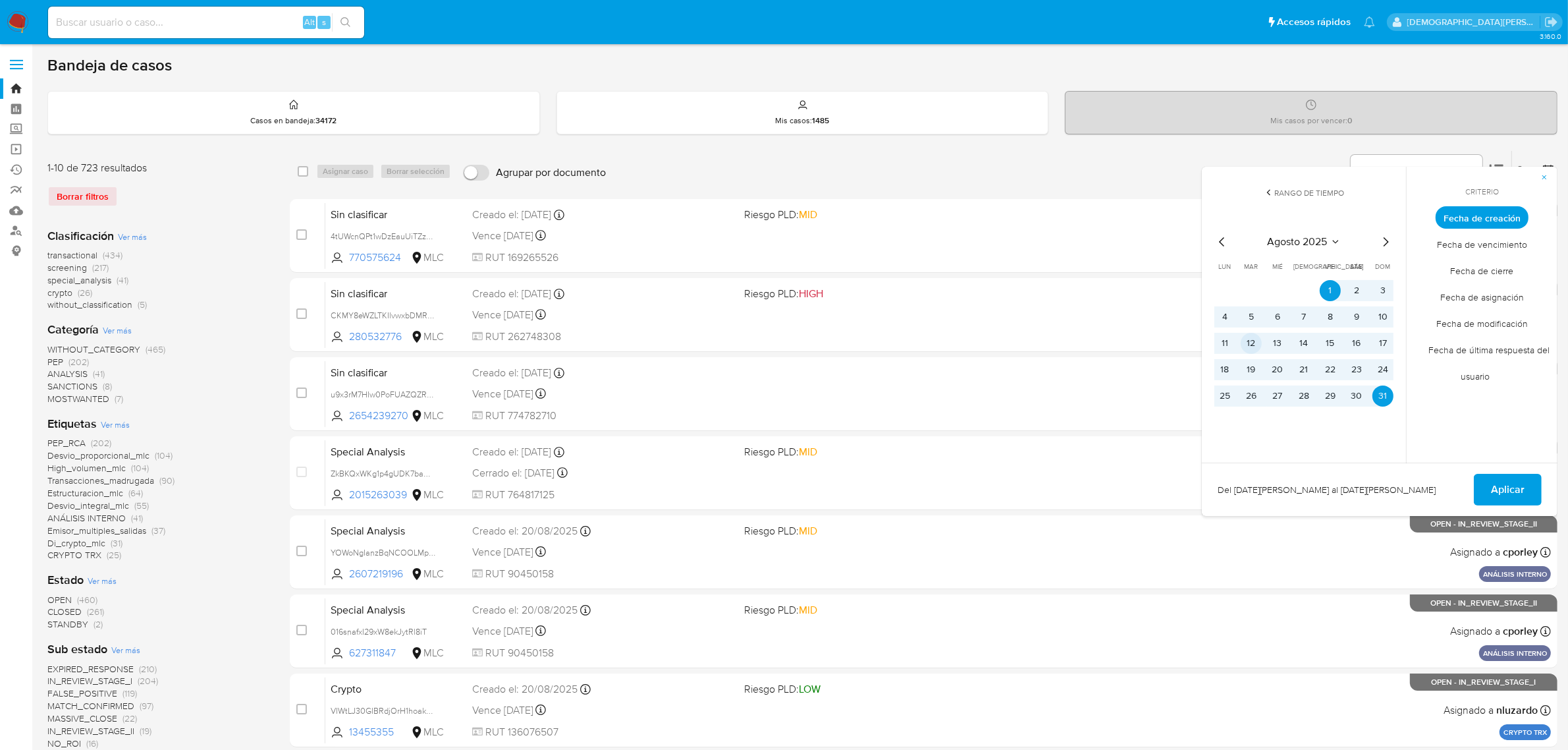
click at [1256, 346] on button "12" at bounding box center [1251, 343] width 21 height 21
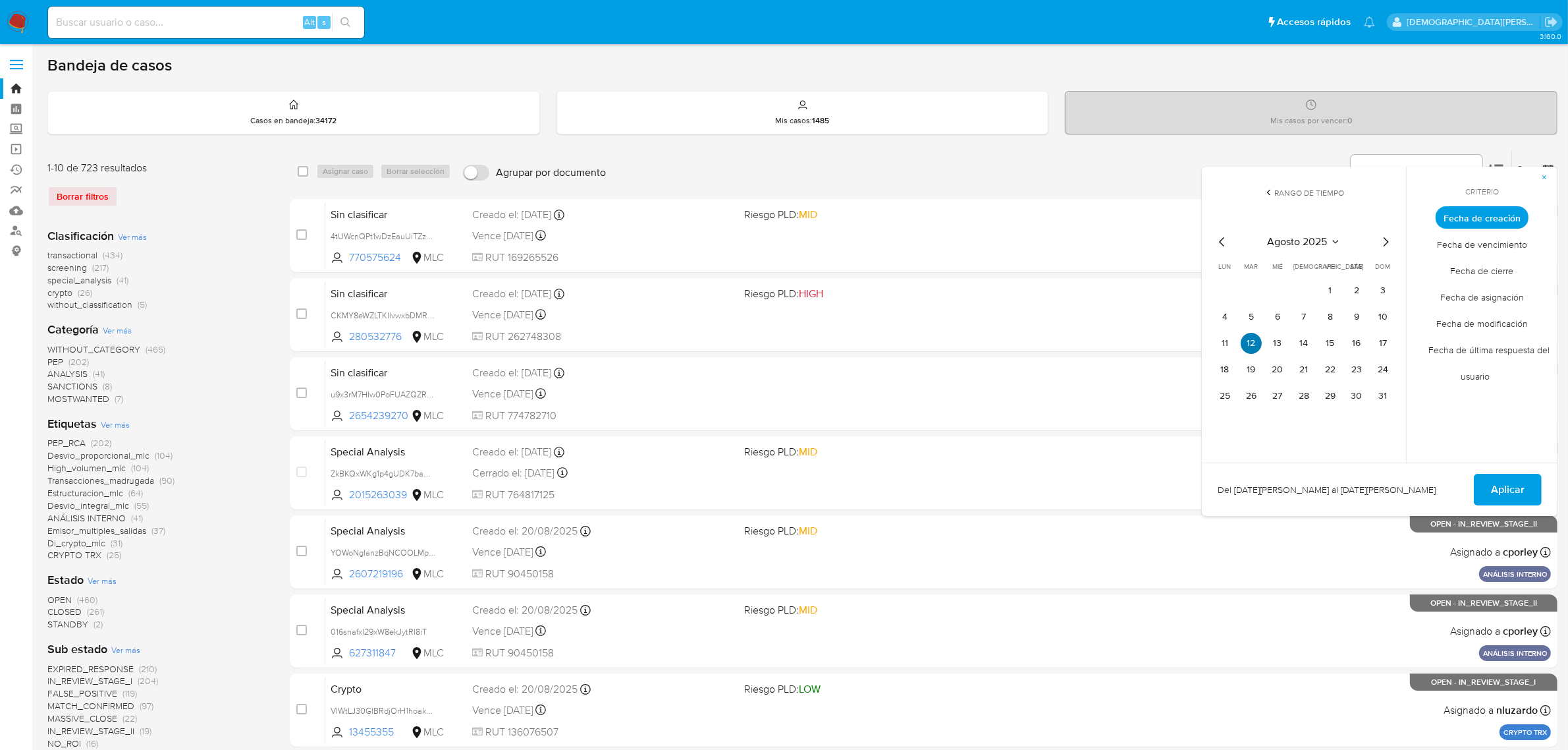
click at [1256, 346] on button "12" at bounding box center [1251, 343] width 21 height 21
click at [1512, 486] on span "Aplicar" at bounding box center [1508, 490] width 34 height 29
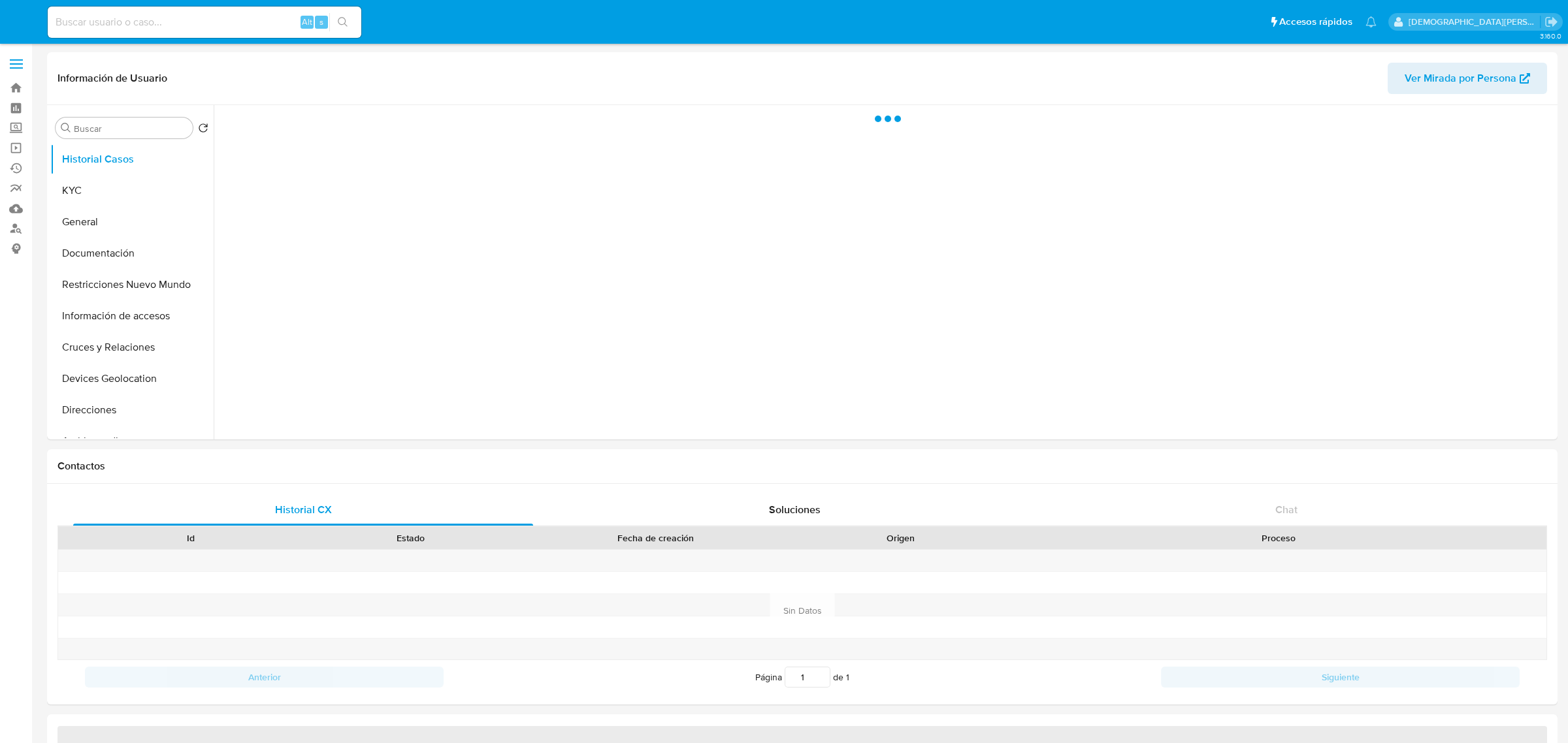
select select "10"
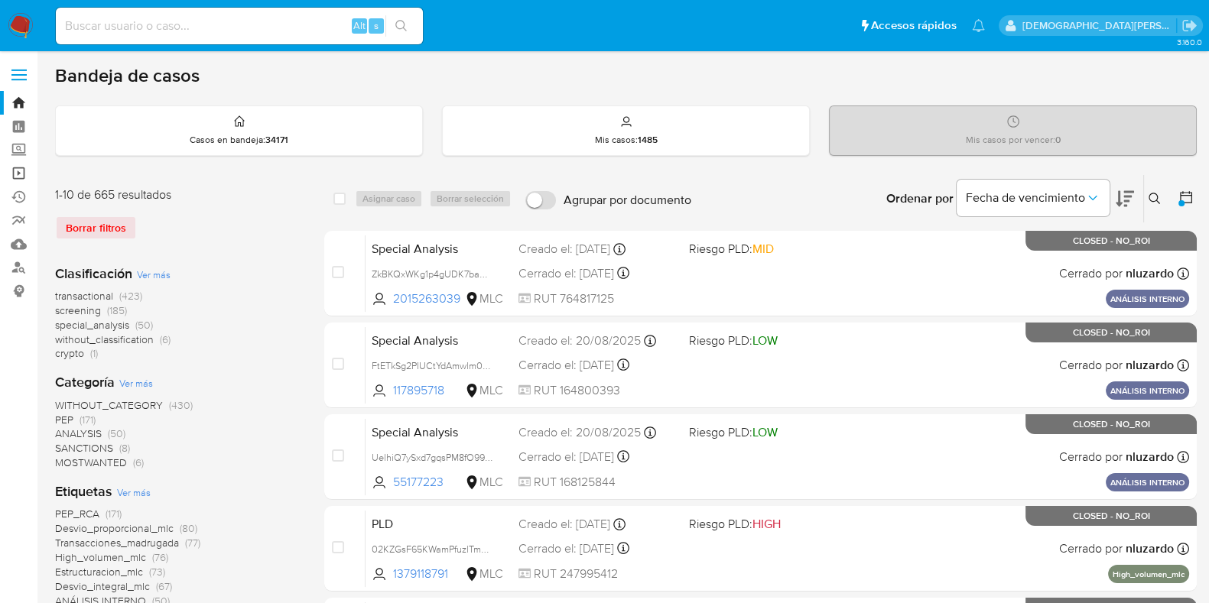
click at [18, 170] on link "Operaciones masivas" at bounding box center [91, 173] width 182 height 24
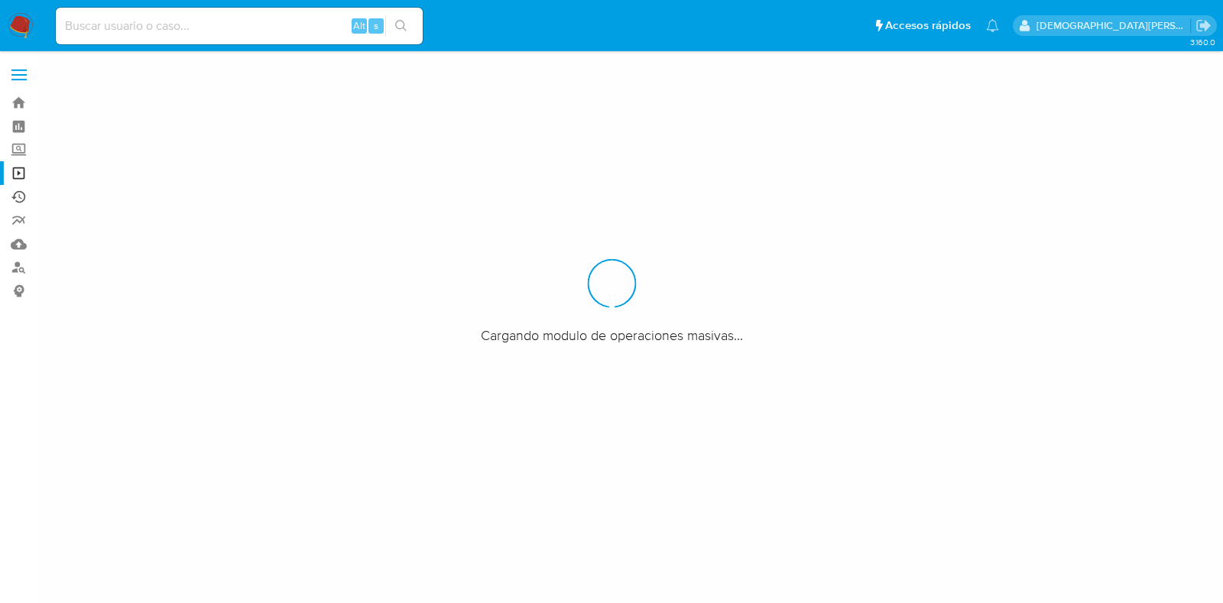
click at [23, 199] on link "Ejecuciones automáticas" at bounding box center [91, 197] width 182 height 24
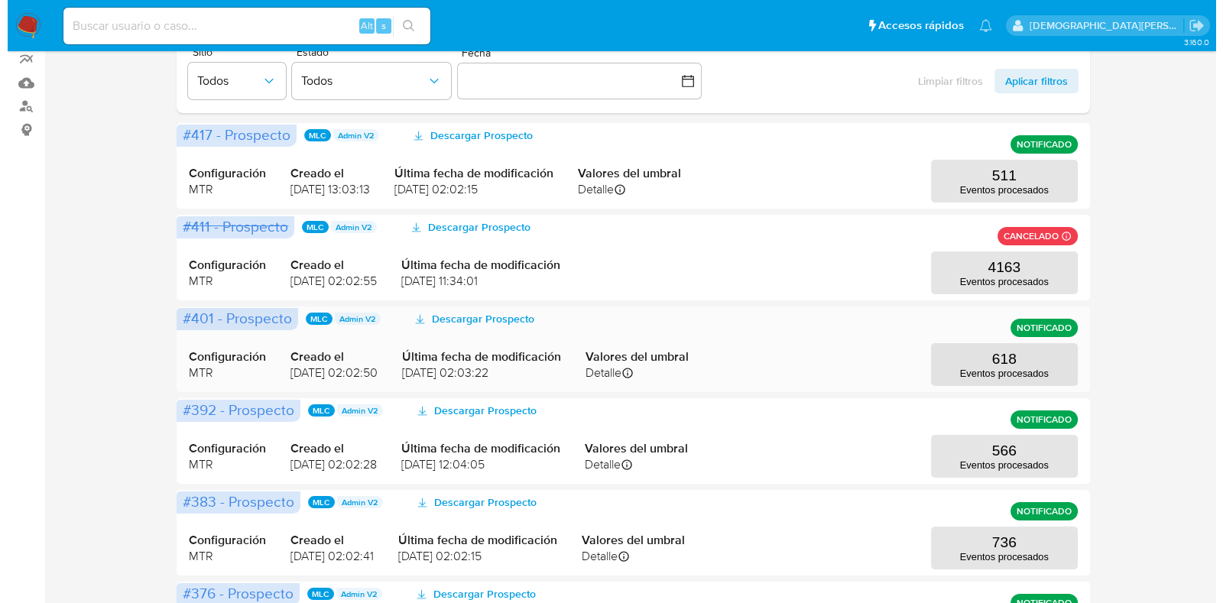
scroll to position [190, 0]
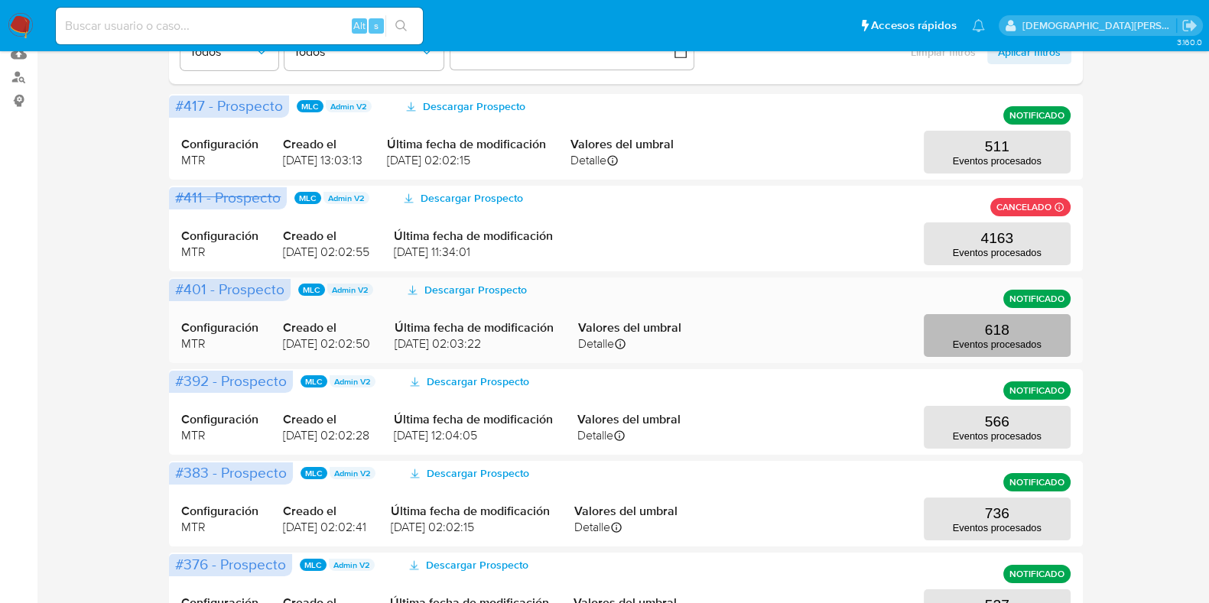
click at [1022, 330] on button "618 Eventos procesados" at bounding box center [996, 335] width 147 height 43
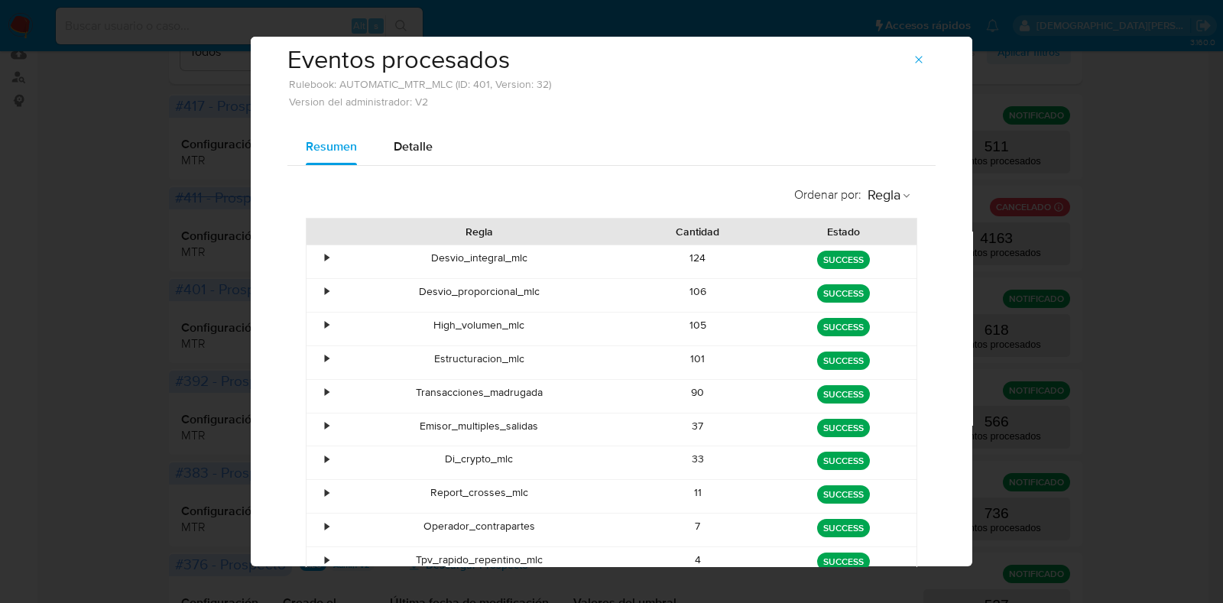
scroll to position [0, 0]
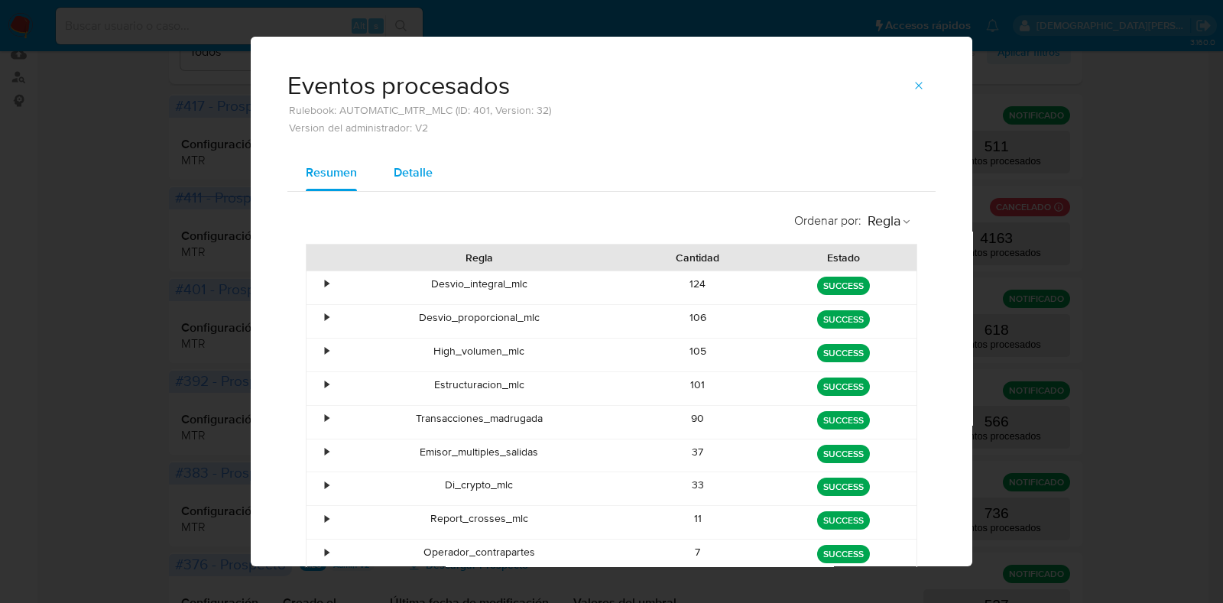
click at [411, 170] on span "Detalle" at bounding box center [413, 173] width 39 height 18
select select "10"
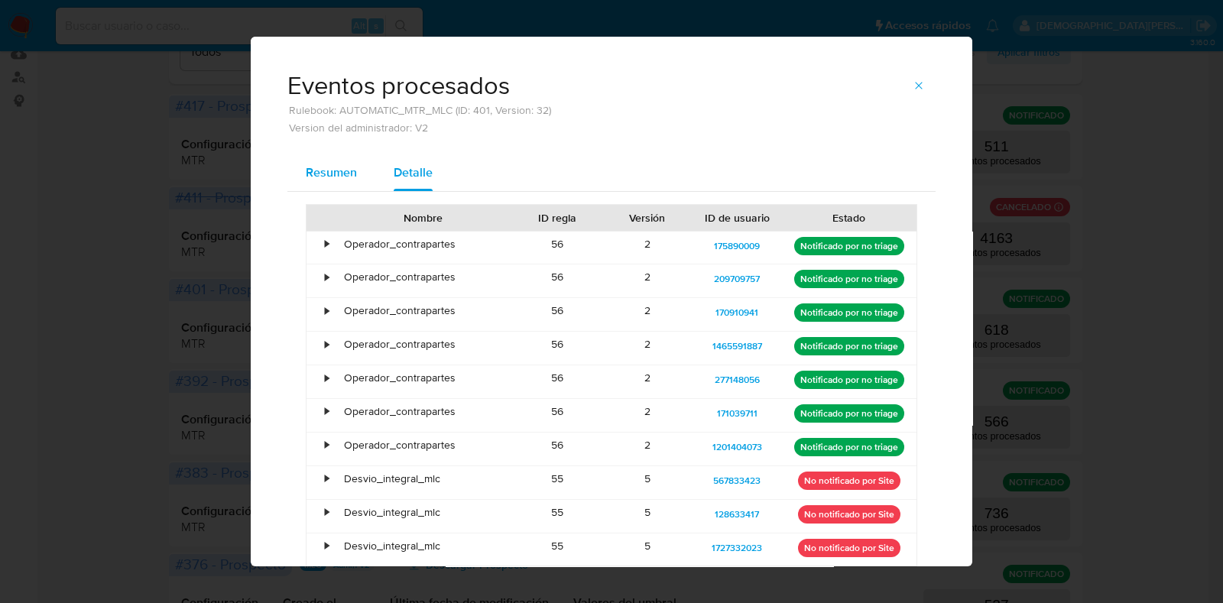
click at [319, 166] on span "Resumen" at bounding box center [331, 173] width 51 height 18
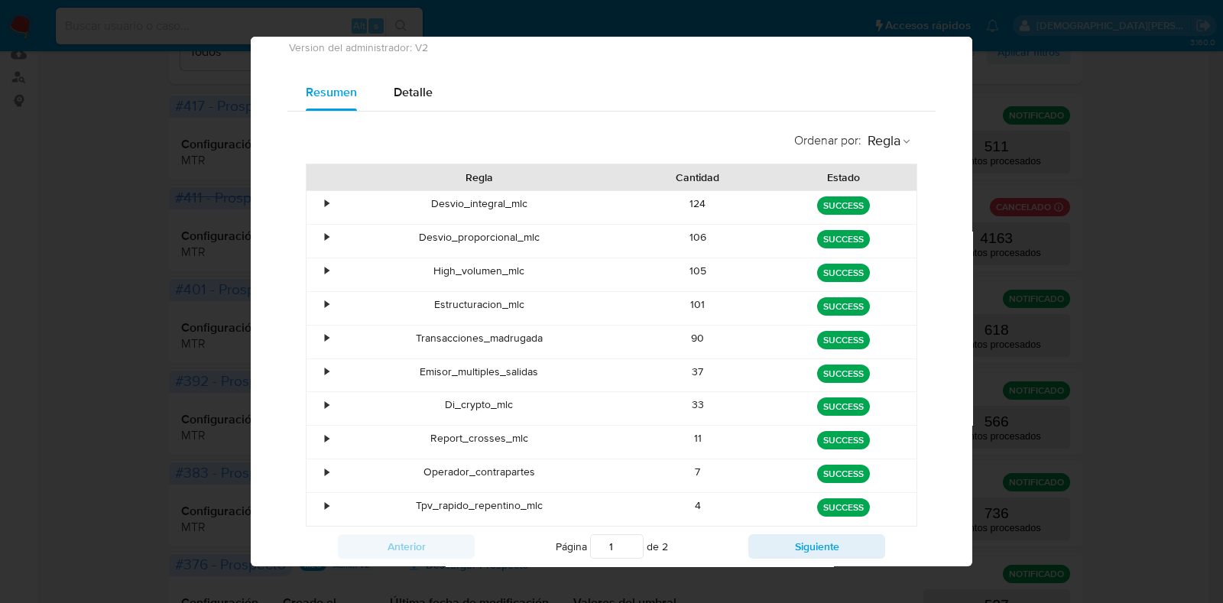
scroll to position [90, 0]
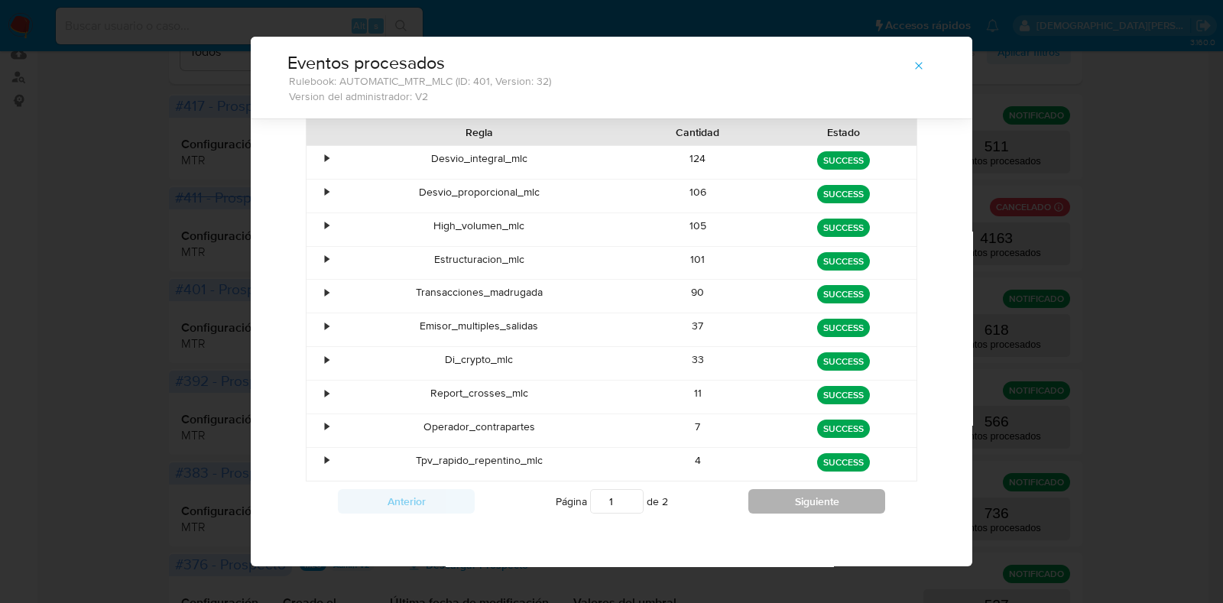
click at [804, 489] on button "Siguiente" at bounding box center [816, 501] width 137 height 24
type input "2"
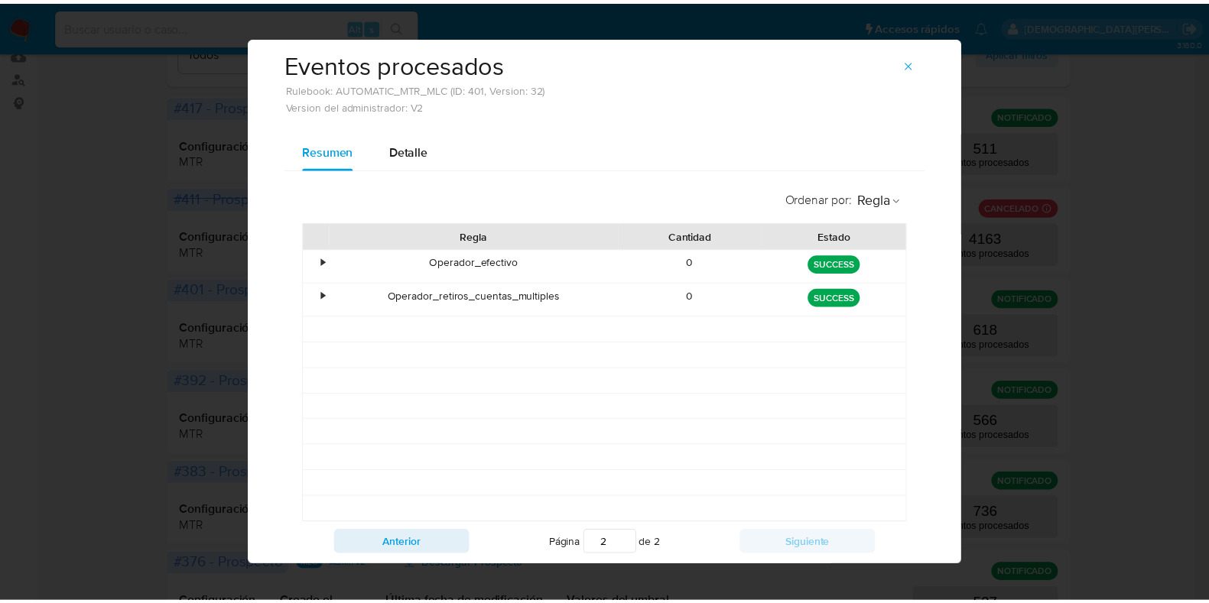
scroll to position [0, 0]
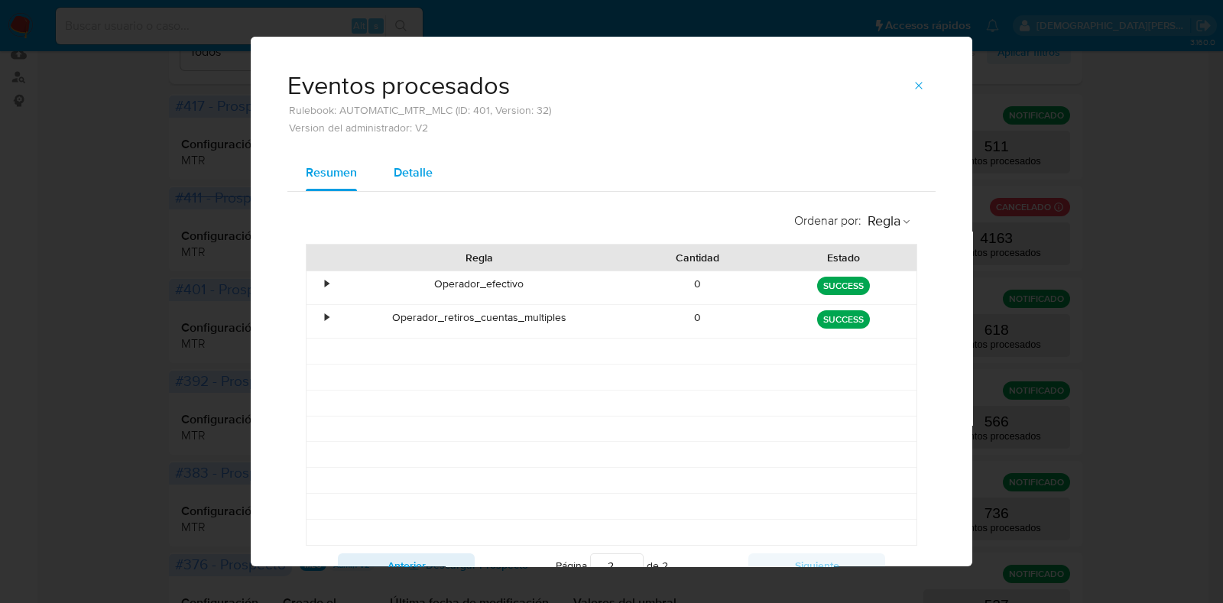
click at [430, 174] on button "Detalle" at bounding box center [413, 172] width 76 height 37
select select "10"
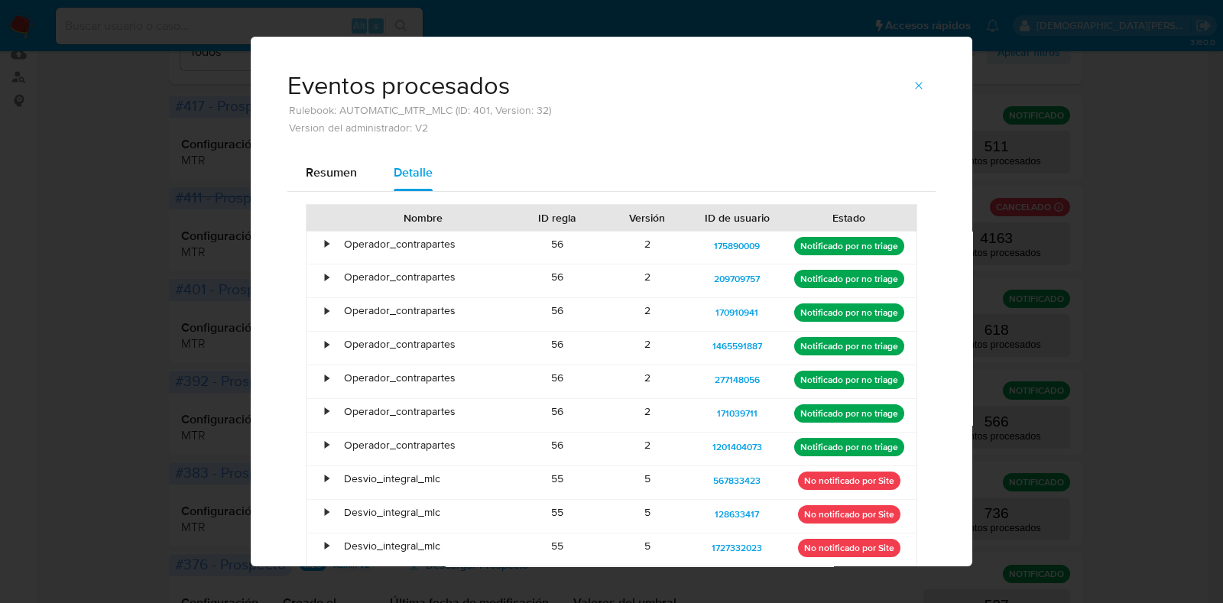
click at [325, 244] on div "•" at bounding box center [327, 244] width 4 height 15
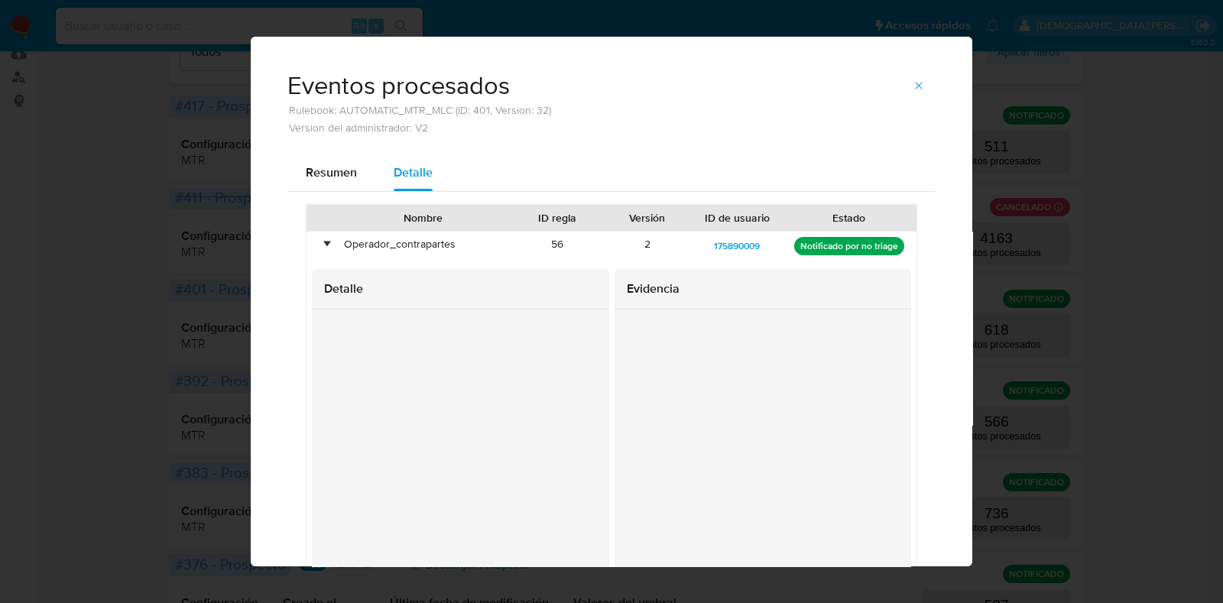
click at [325, 244] on div "•" at bounding box center [327, 244] width 4 height 15
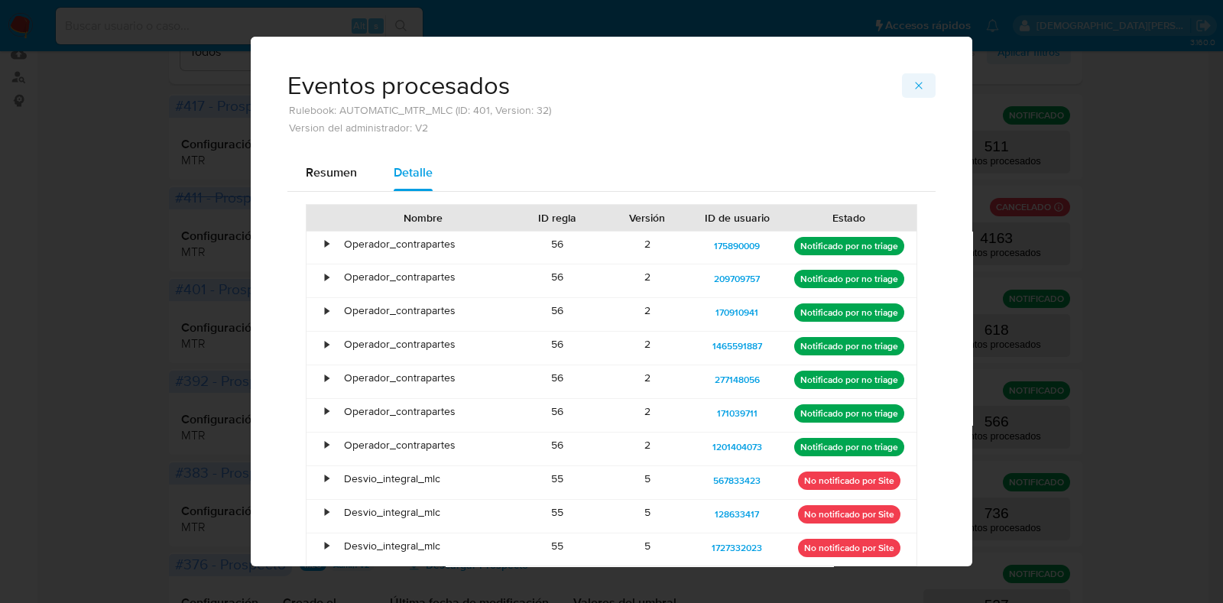
click at [913, 82] on icon "button" at bounding box center [919, 86] width 12 height 12
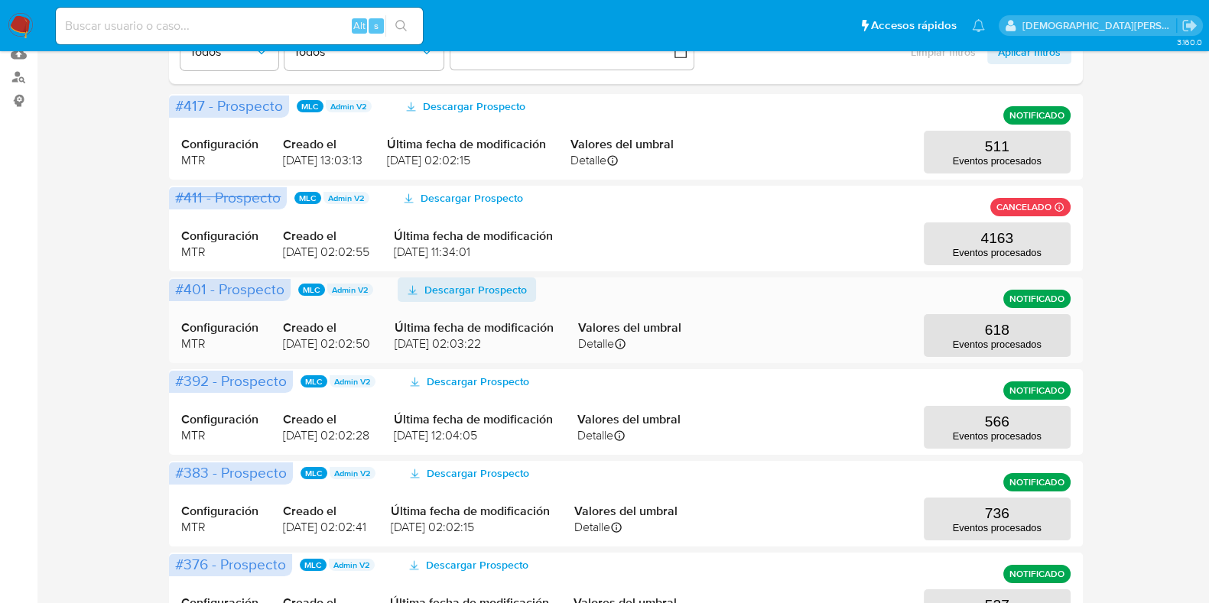
click at [489, 291] on span "Descargar Prospecto" at bounding box center [475, 290] width 102 height 24
drag, startPoint x: 1014, startPoint y: 2, endPoint x: 9, endPoint y: 222, distance: 1029.3
click at [8, 222] on aside "Bandeja Tablero Screening Búsqueda en Listas Watchlist Herramientas Operaciones…" at bounding box center [18, 465] width 37 height 1310
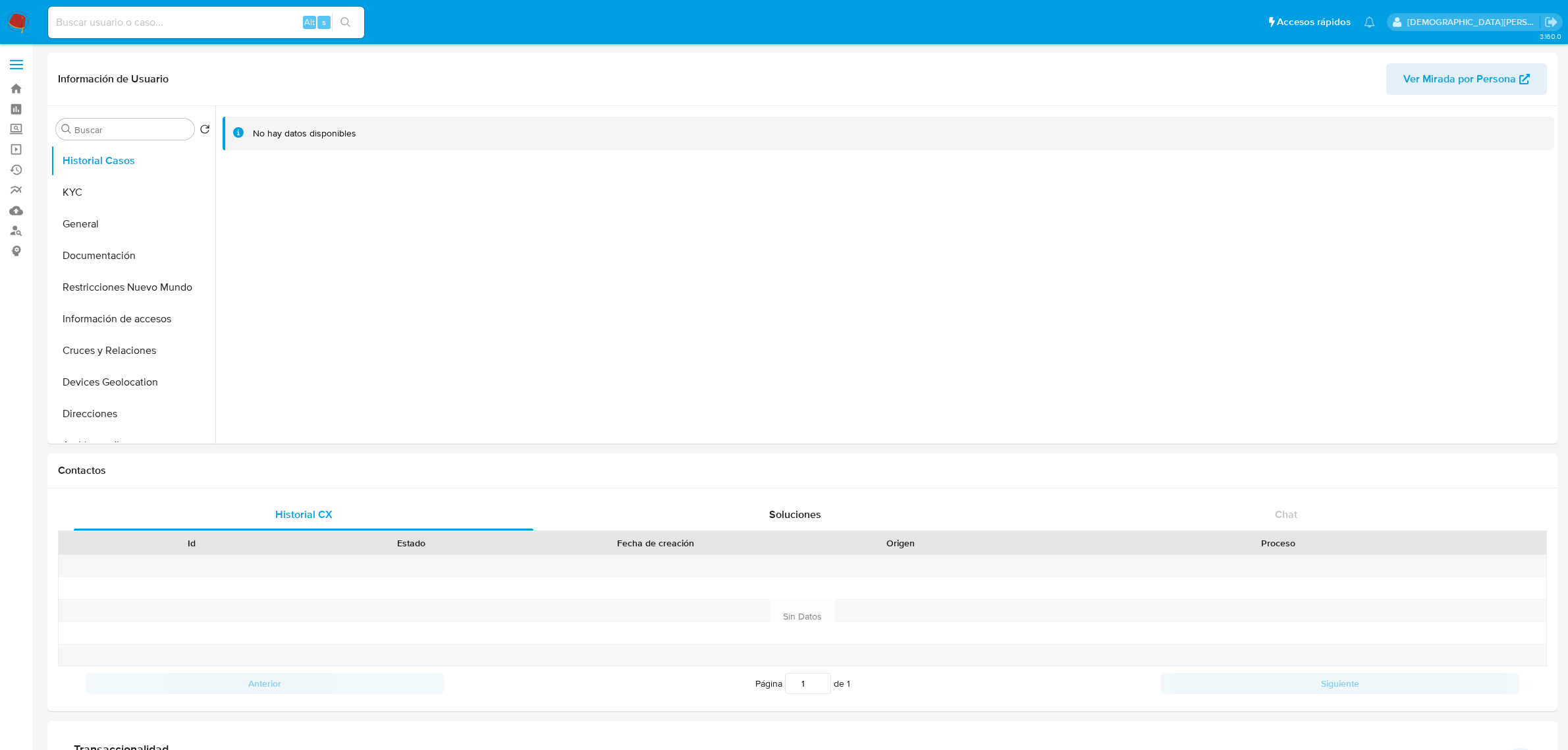
select select "10"
